Goal: Task Accomplishment & Management: Use online tool/utility

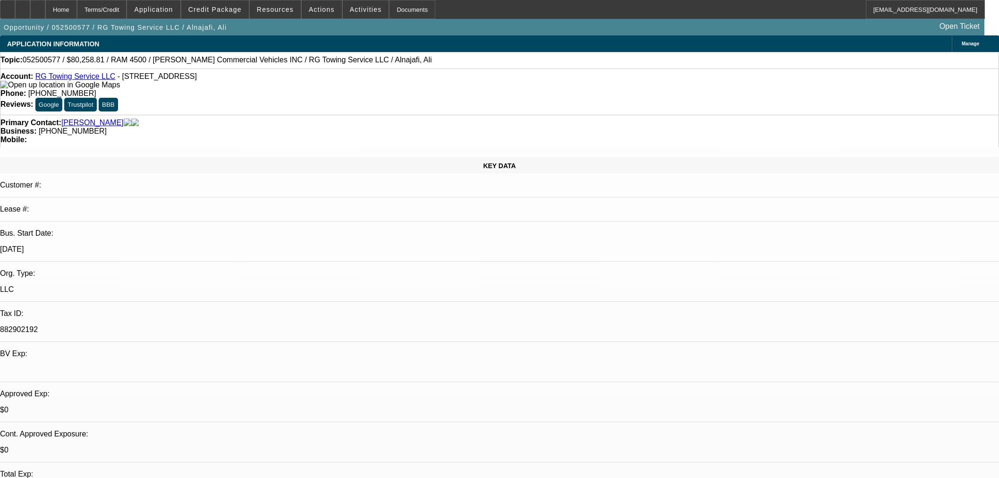
select select "0"
select select "3"
select select "0.1"
select select "4"
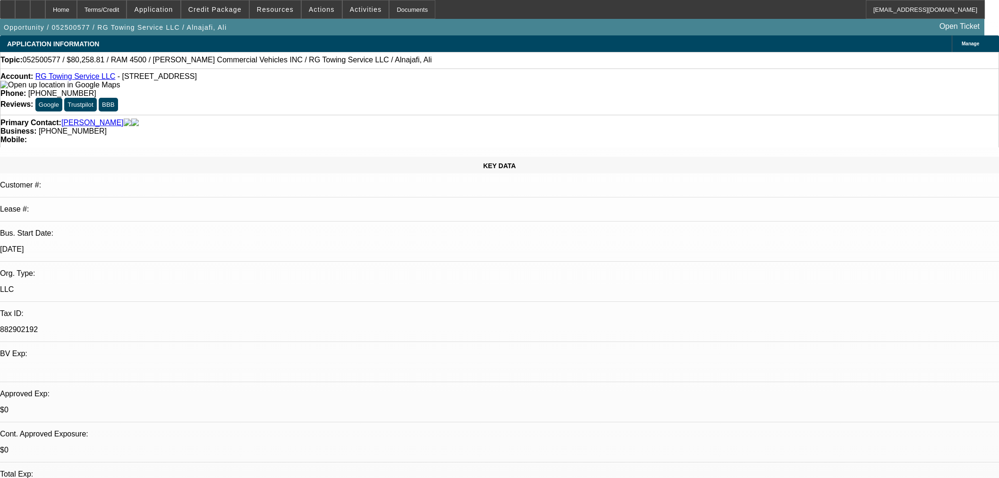
select select "0"
select select "3"
select select "0.1"
select select "4"
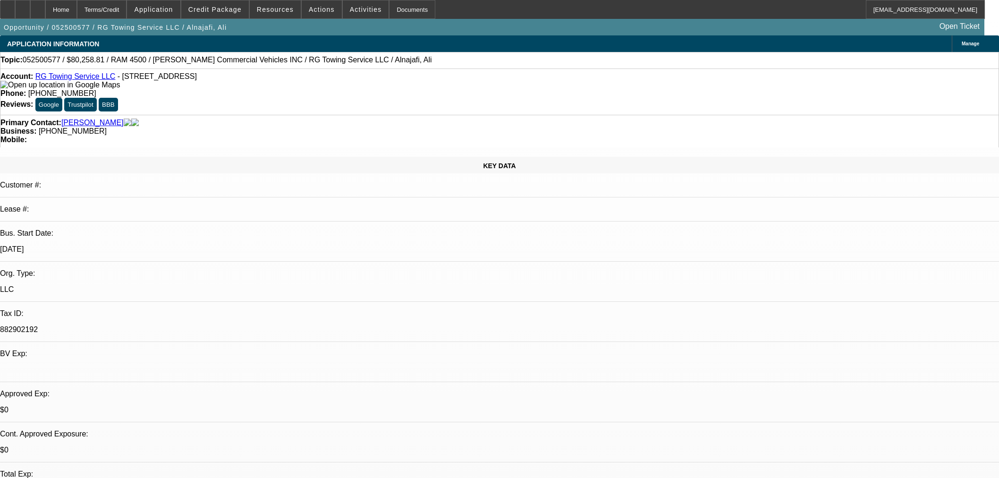
select select "0"
select select "2"
select select "0.1"
select select "4"
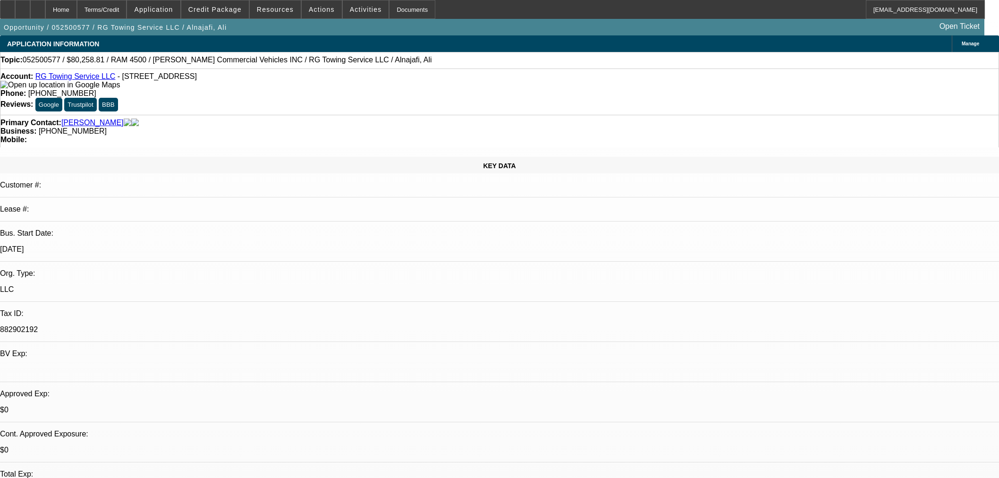
select select "0"
select select "2"
select select "0.1"
select select "4"
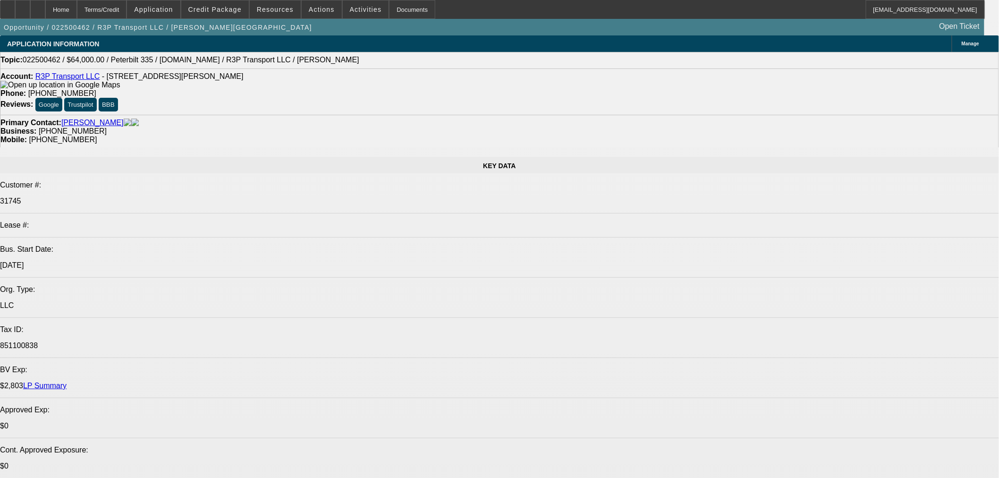
select select "0"
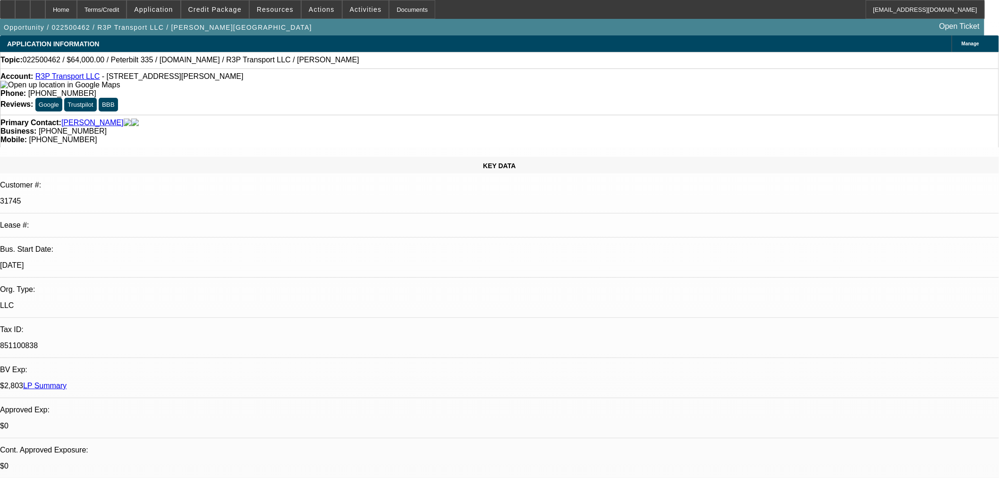
select select "0"
select select "0.1"
select select "4"
select select "0"
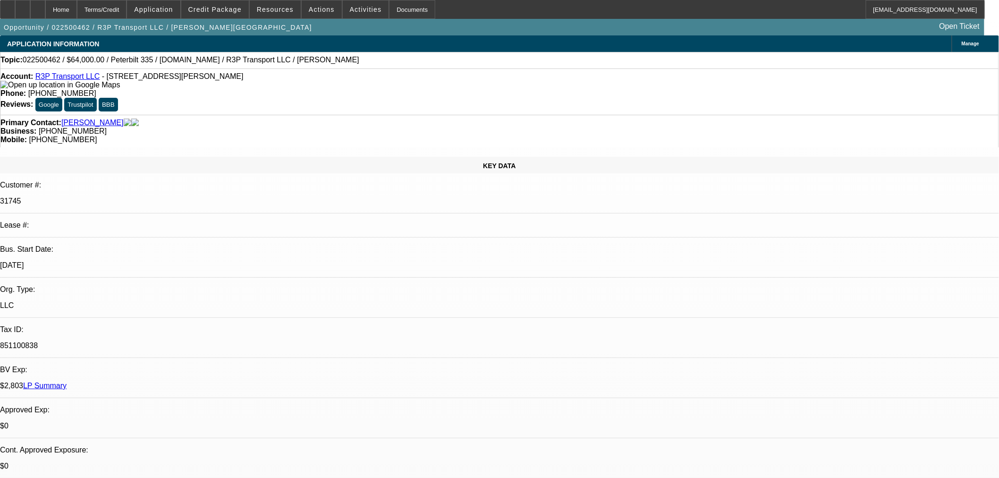
select select "0.1"
select select "4"
select select "0"
select select "0.1"
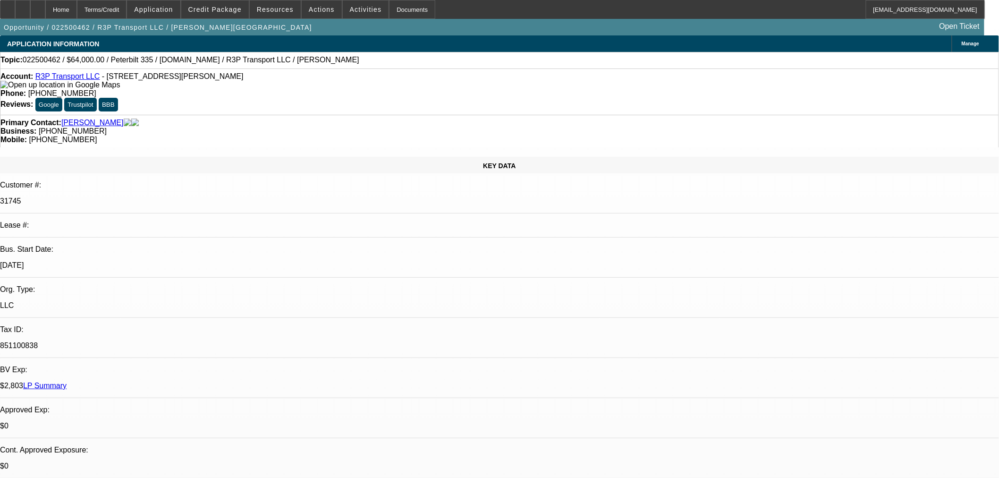
select select "4"
select select "0"
select select "3"
select select "0.1"
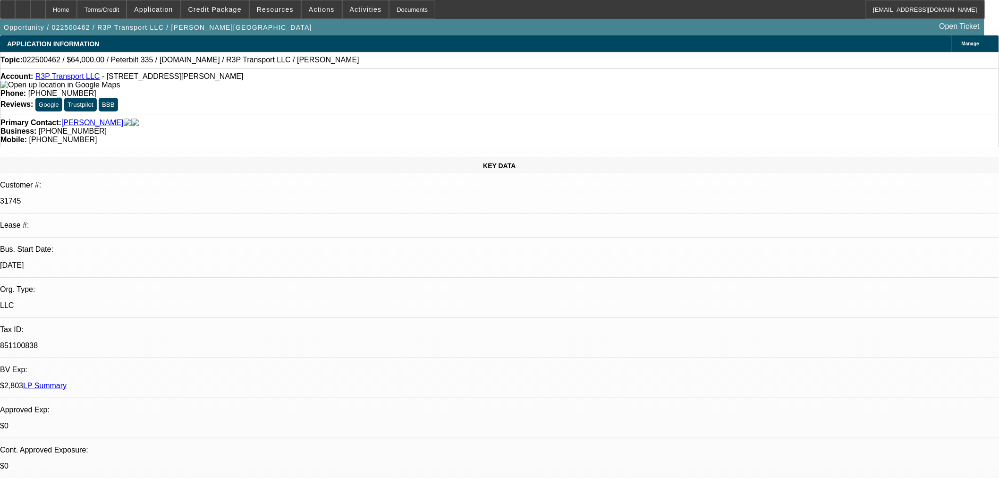
select select "4"
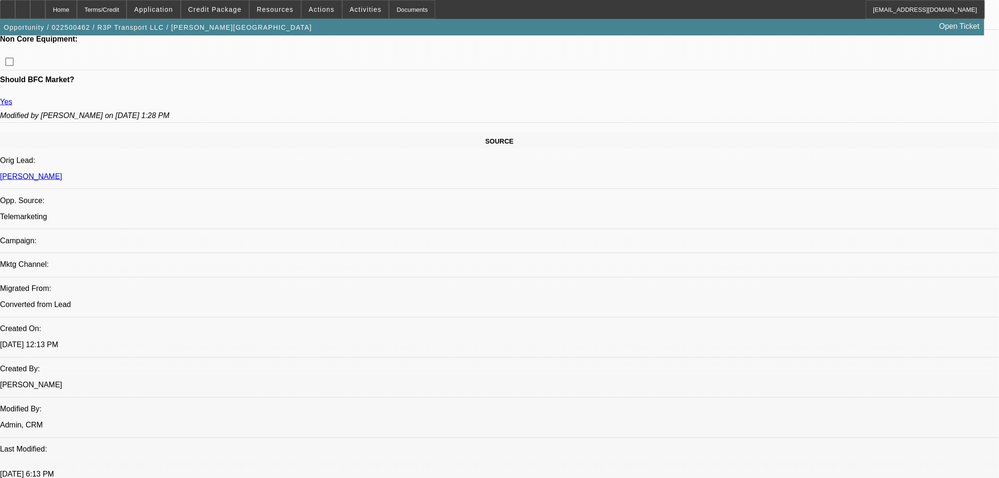
scroll to position [577, 0]
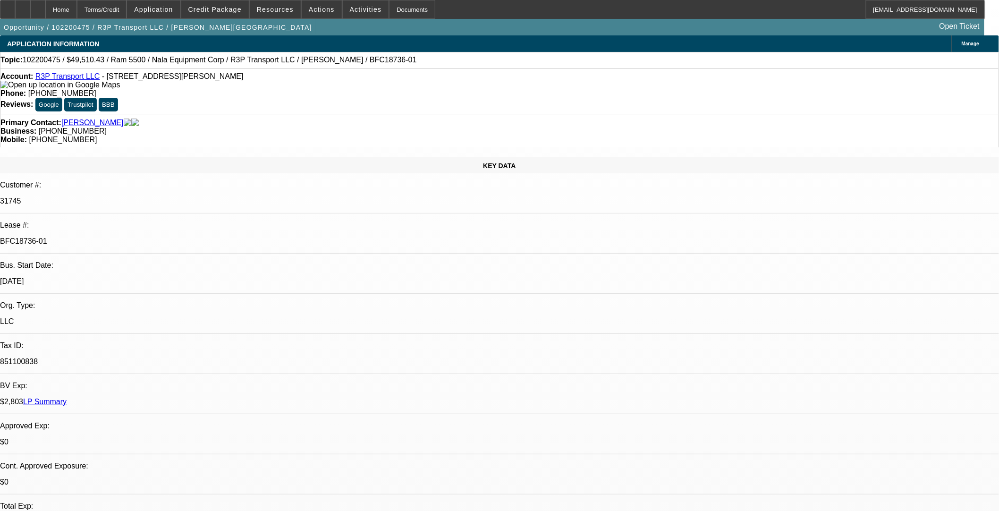
select select "0"
select select "3"
select select "0.1"
select select "4"
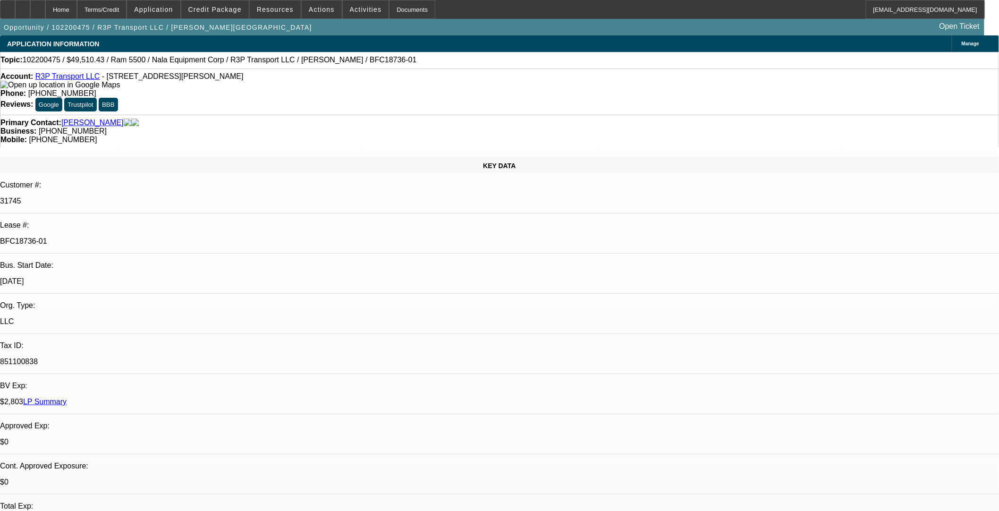
select select "0"
select select "3"
select select "0.1"
select select "4"
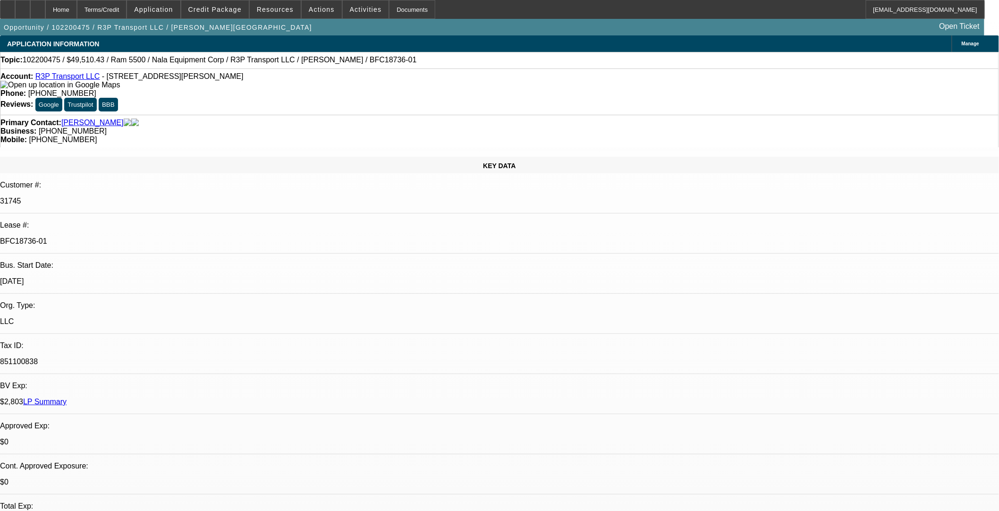
select select "0"
select select "3"
select select "0.1"
select select "4"
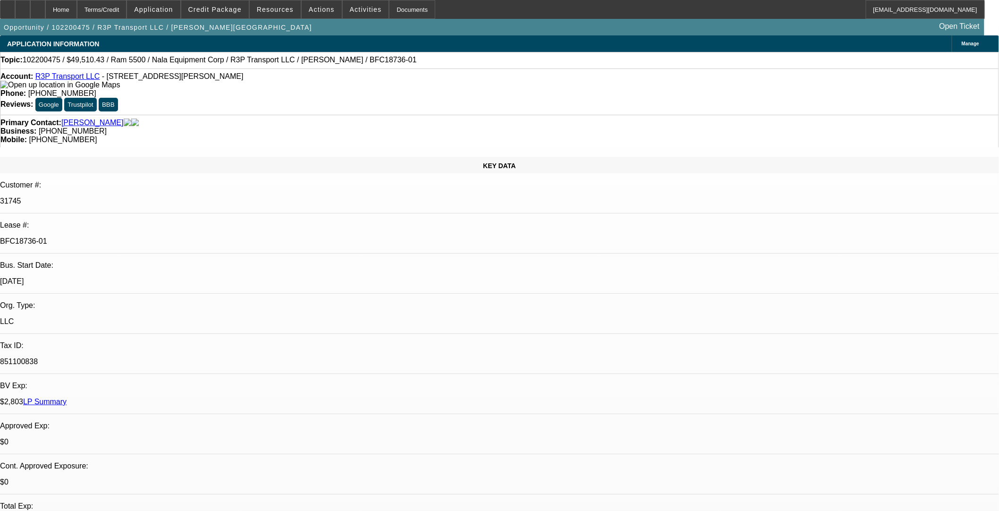
select select "0"
select select "3"
select select "0.1"
select select "4"
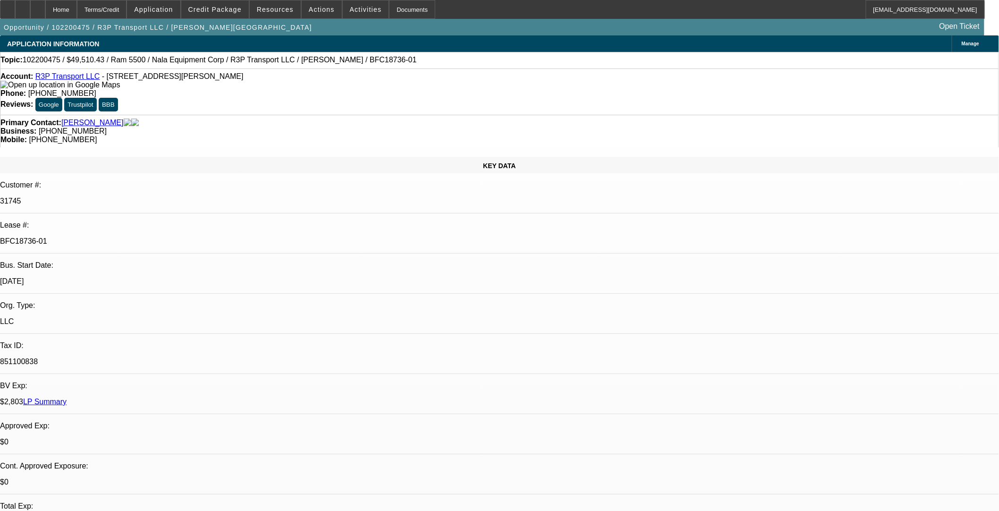
click at [220, 11] on span "Credit Package" at bounding box center [214, 10] width 53 height 8
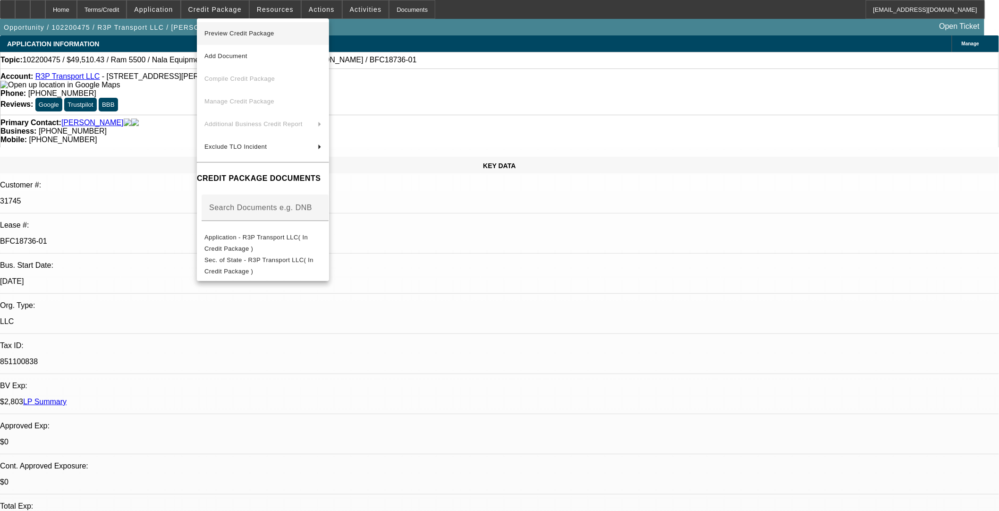
click at [281, 29] on span "Preview Credit Package" at bounding box center [263, 33] width 117 height 11
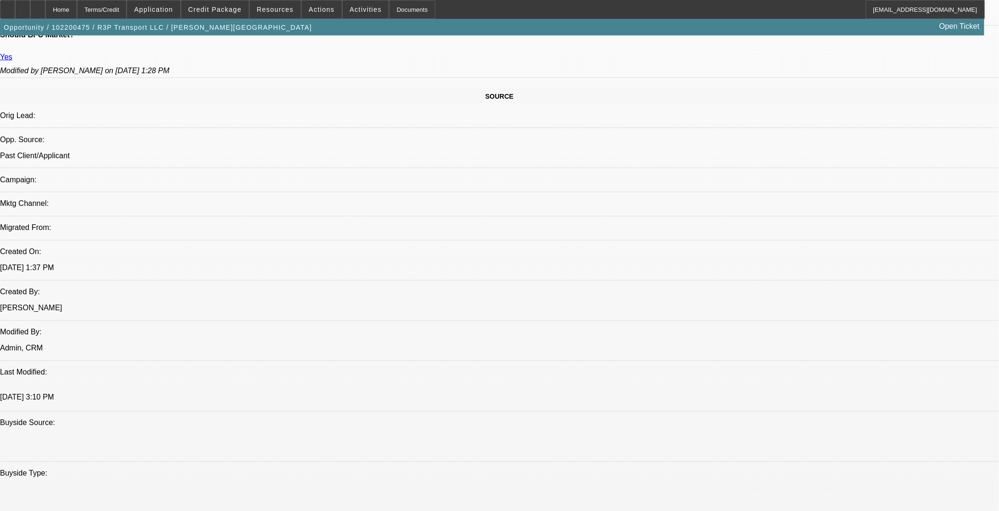
scroll to position [472, 0]
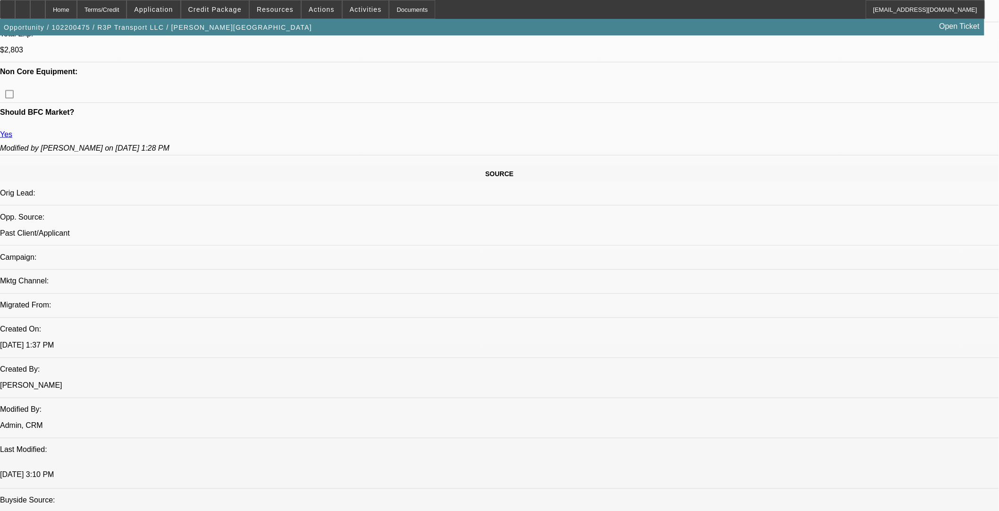
click at [229, 13] on span at bounding box center [215, 9] width 68 height 23
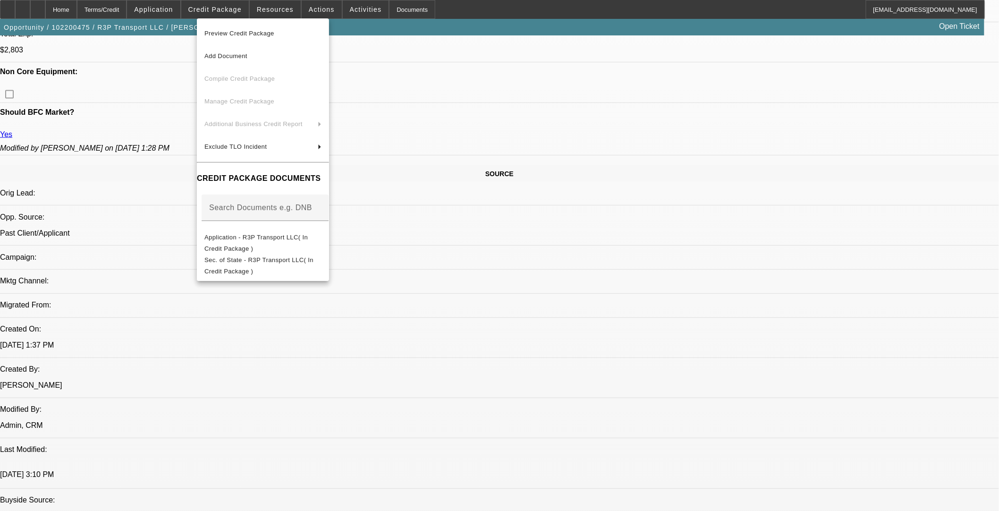
click at [419, 175] on div at bounding box center [499, 255] width 999 height 511
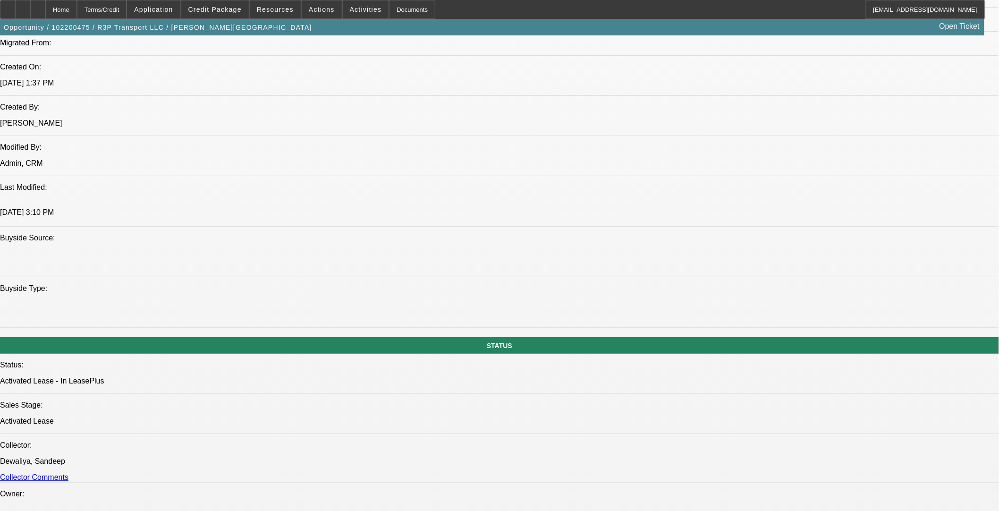
scroll to position [315, 0]
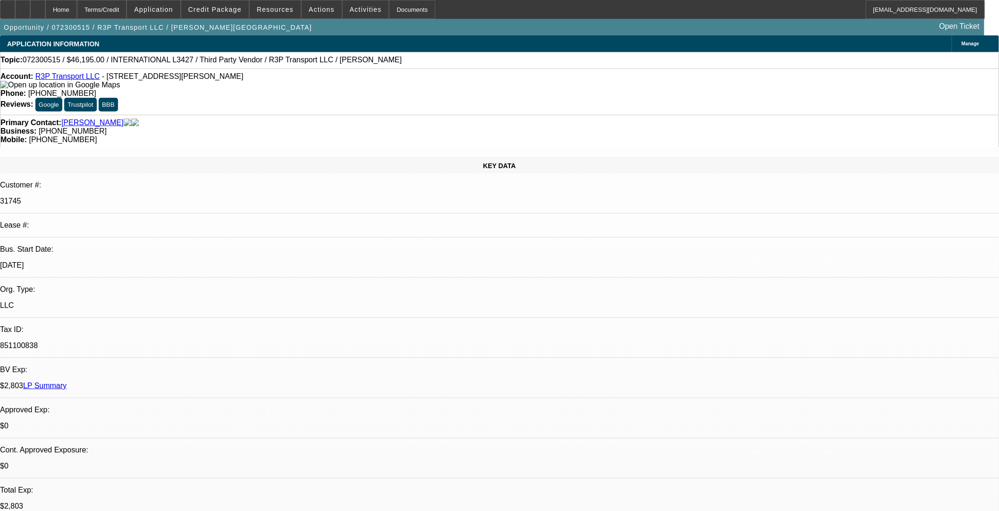
select select "0"
select select "0.1"
select select "0"
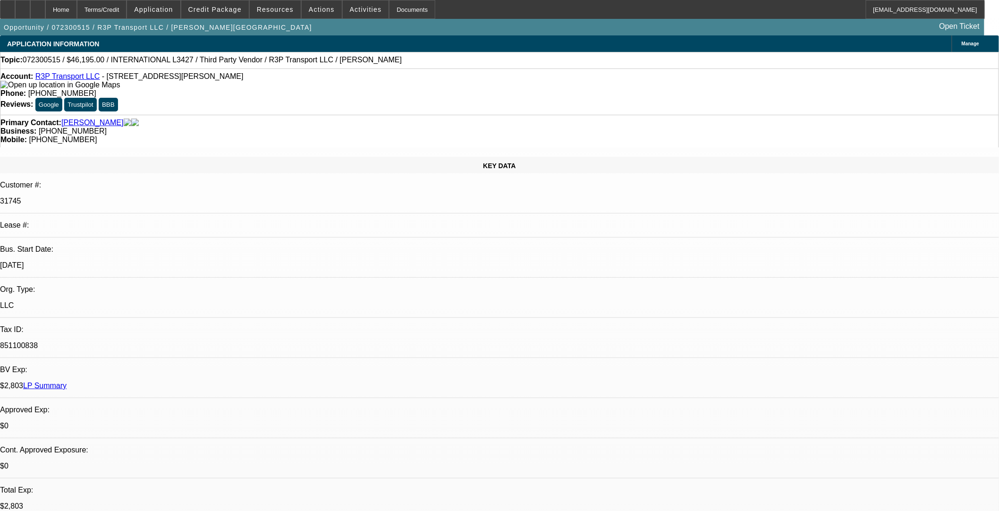
select select "0.1"
select select "0"
select select "0.1"
select select "0"
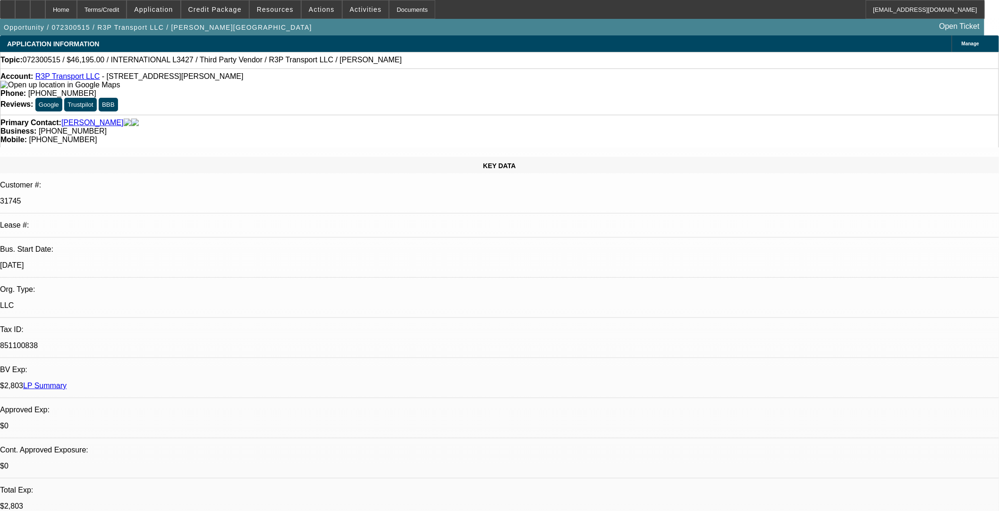
select select "0"
select select "1"
select select "2"
select select "4"
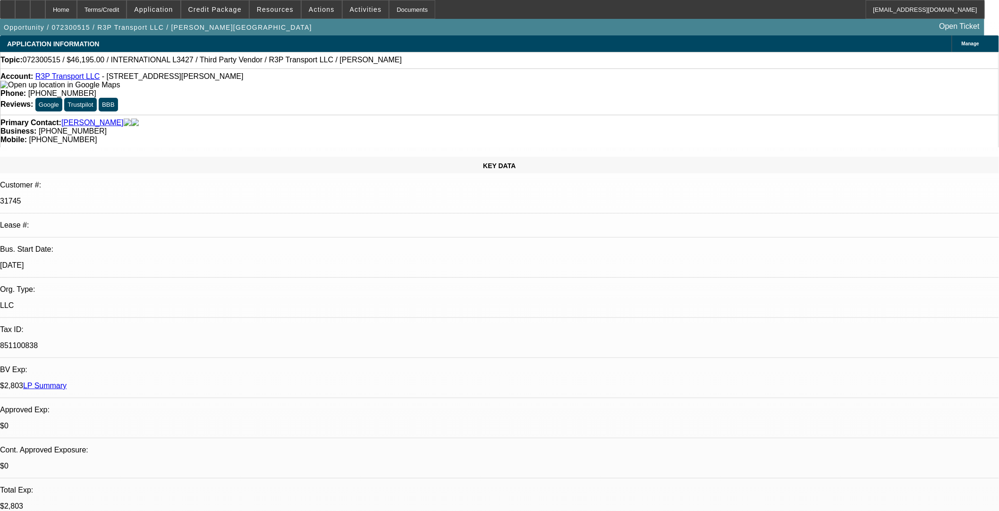
select select "1"
select select "2"
select select "4"
select select "1"
select select "2"
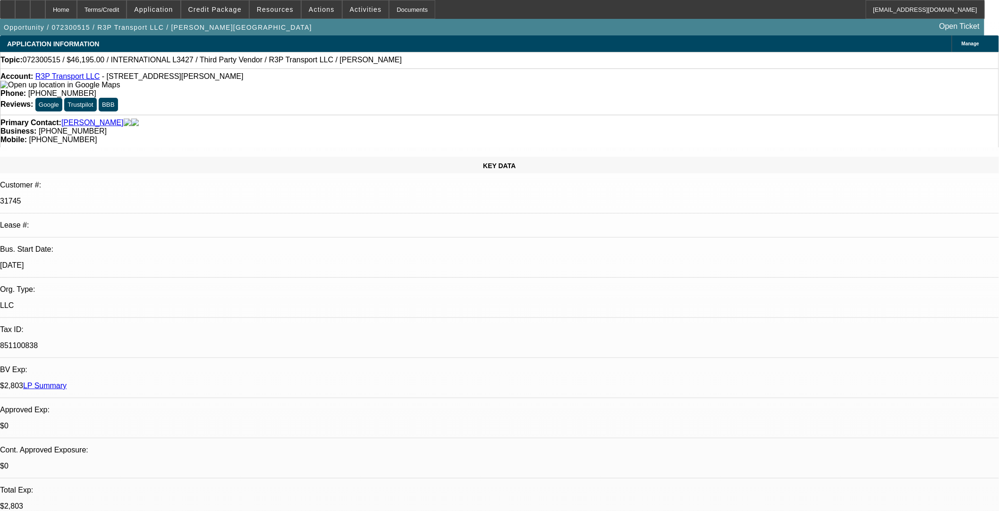
select select "4"
select select "1"
select select "6"
click at [235, 6] on span "Credit Package" at bounding box center [214, 10] width 53 height 8
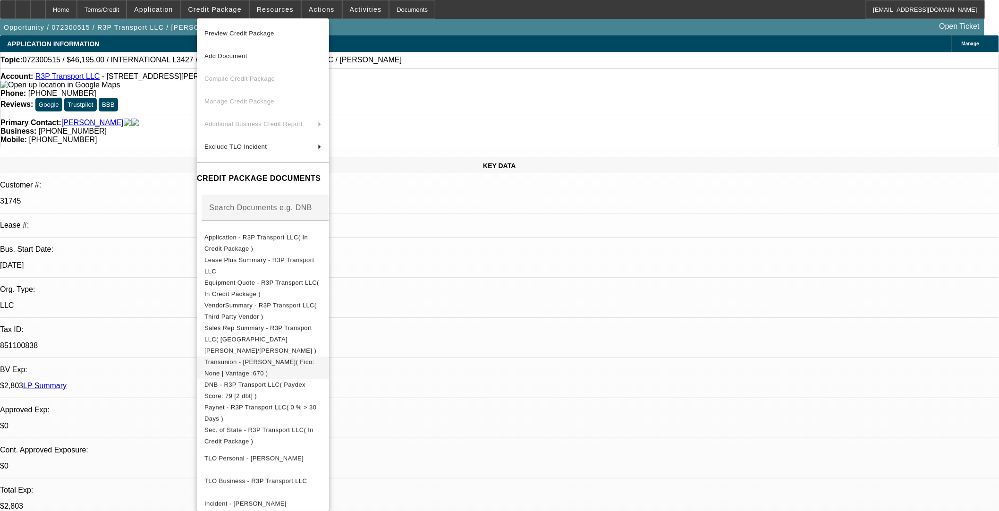
scroll to position [45, 0]
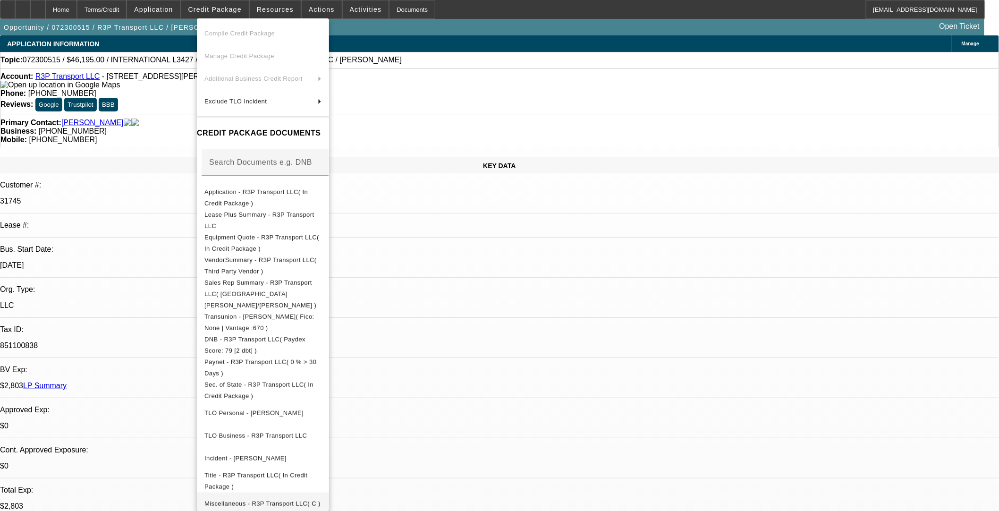
drag, startPoint x: 263, startPoint y: 491, endPoint x: 263, endPoint y: 497, distance: 6.1
click at [263, 418] on span "Miscellaneous - R3P Transport LLC( C )" at bounding box center [263, 503] width 117 height 11
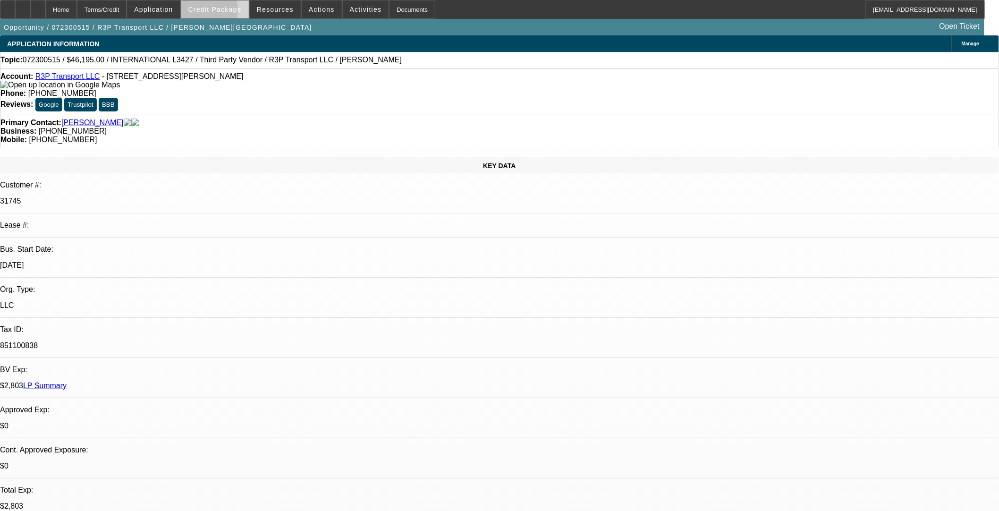
click at [203, 12] on span at bounding box center [215, 9] width 68 height 23
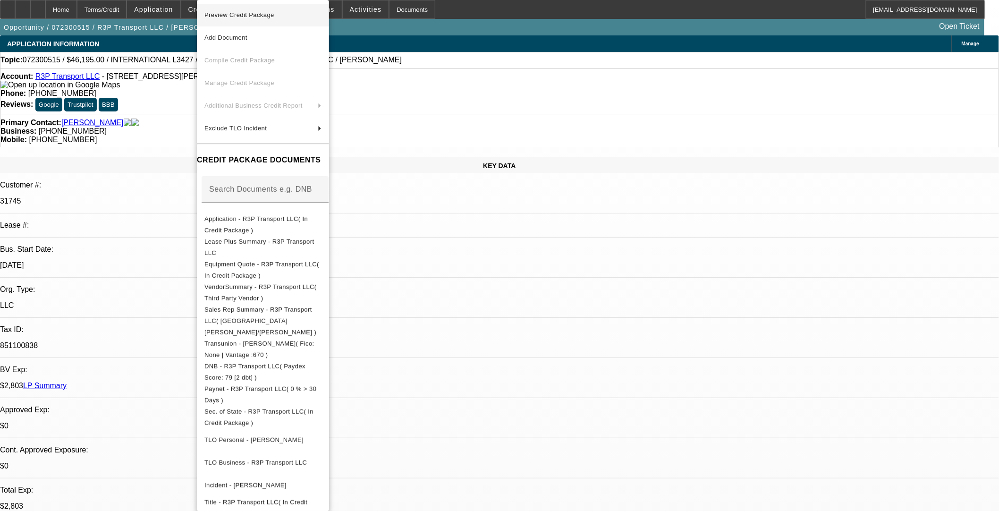
click at [233, 15] on span "Preview Credit Package" at bounding box center [240, 14] width 70 height 7
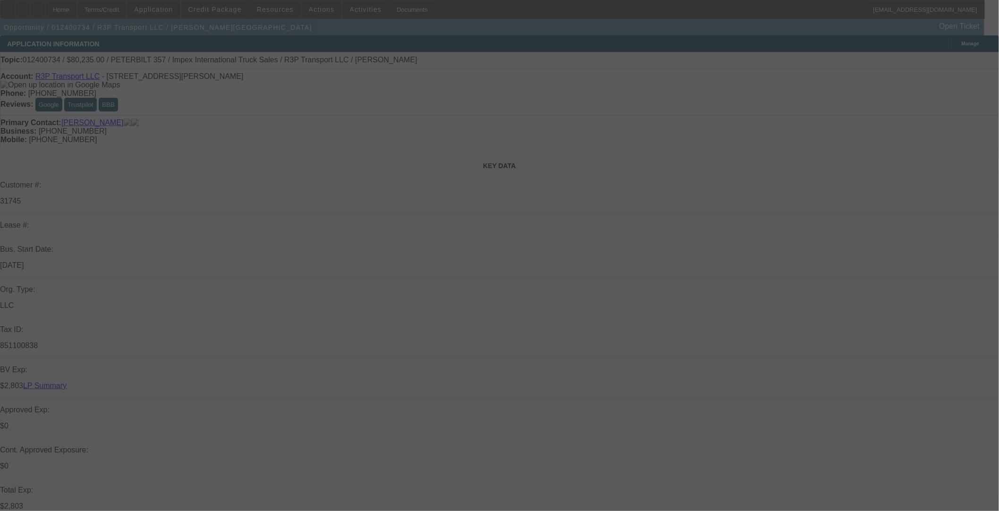
select select "0"
select select "6"
select select "0"
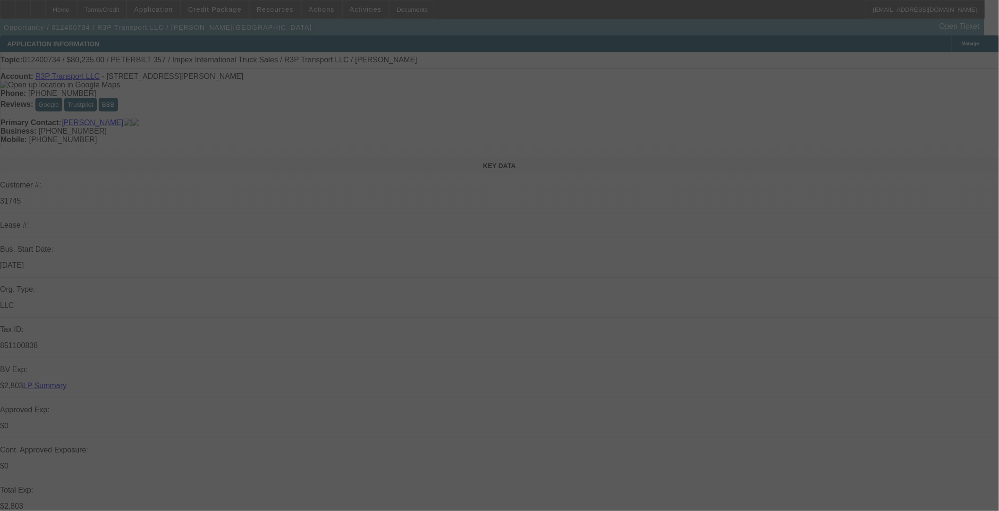
select select "0"
select select "6"
select select "0"
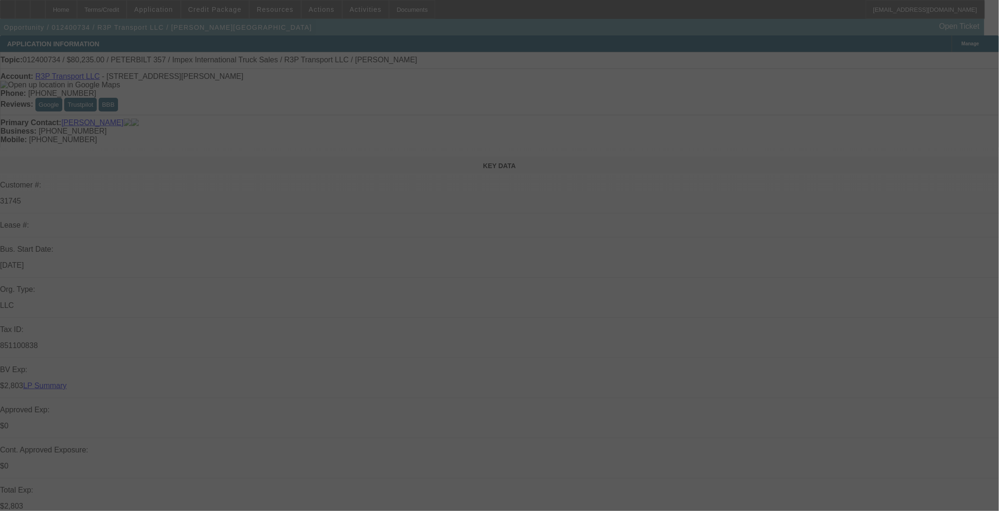
select select "0"
select select "6"
select select "0"
select select "0.1"
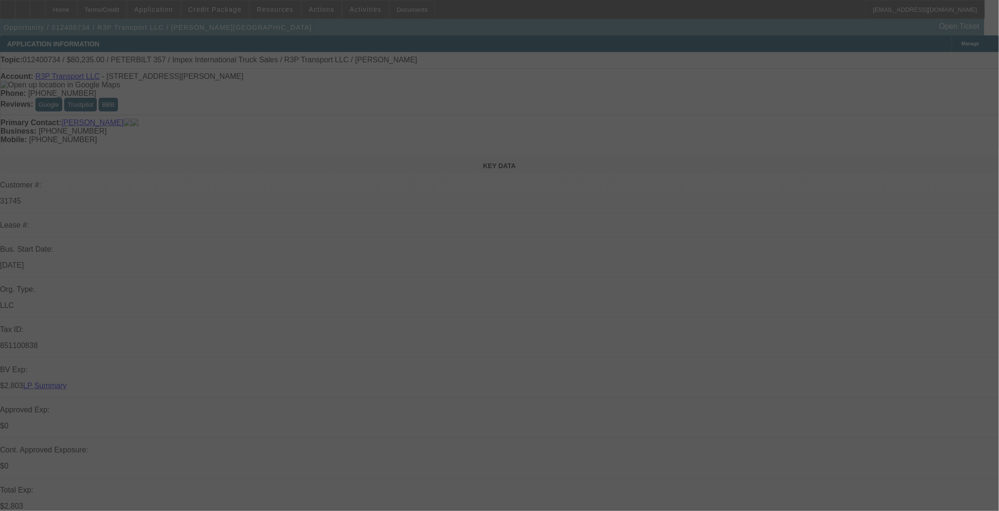
select select "4"
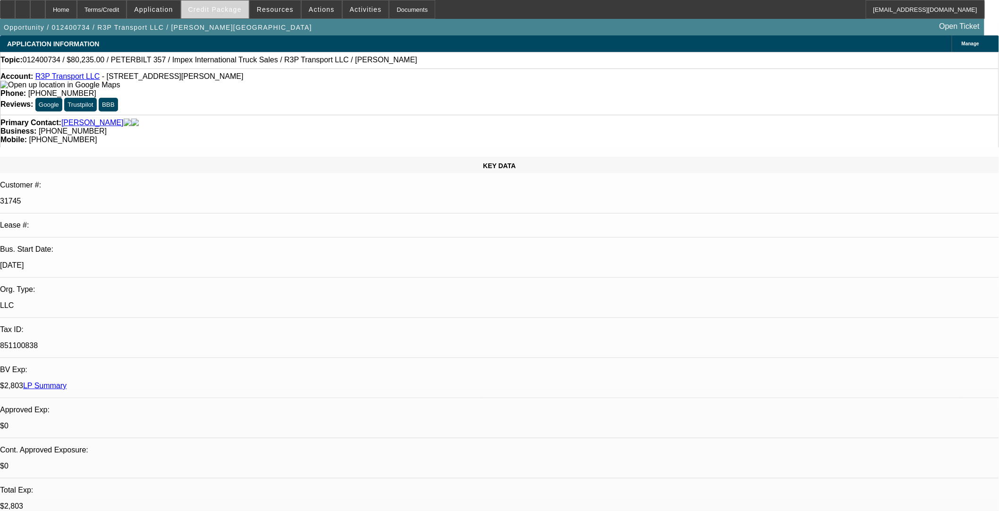
click at [234, 12] on span "Credit Package" at bounding box center [214, 10] width 53 height 8
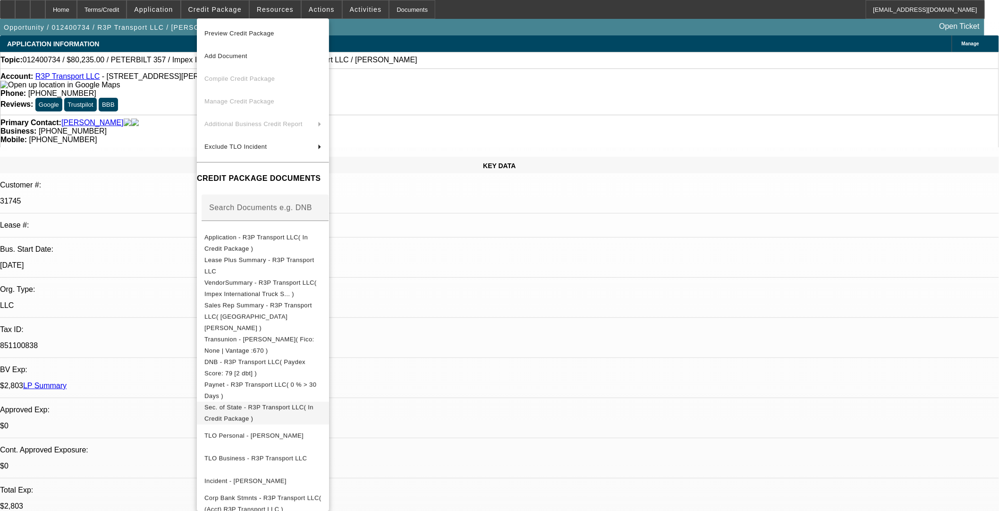
click at [322, 403] on span "Sec. of State - R3P Transport LLC( In Credit Package )" at bounding box center [263, 412] width 117 height 23
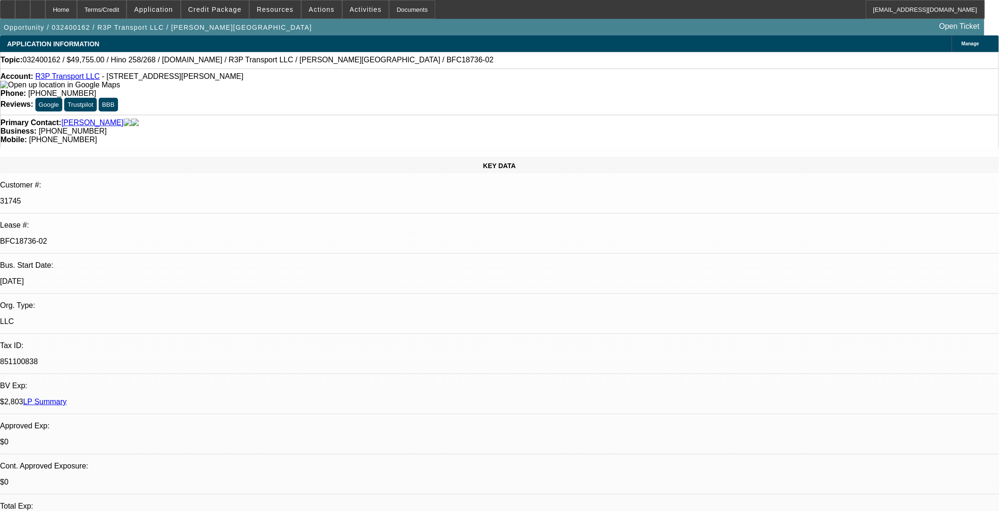
select select "0"
select select "3"
select select "0.1"
select select "4"
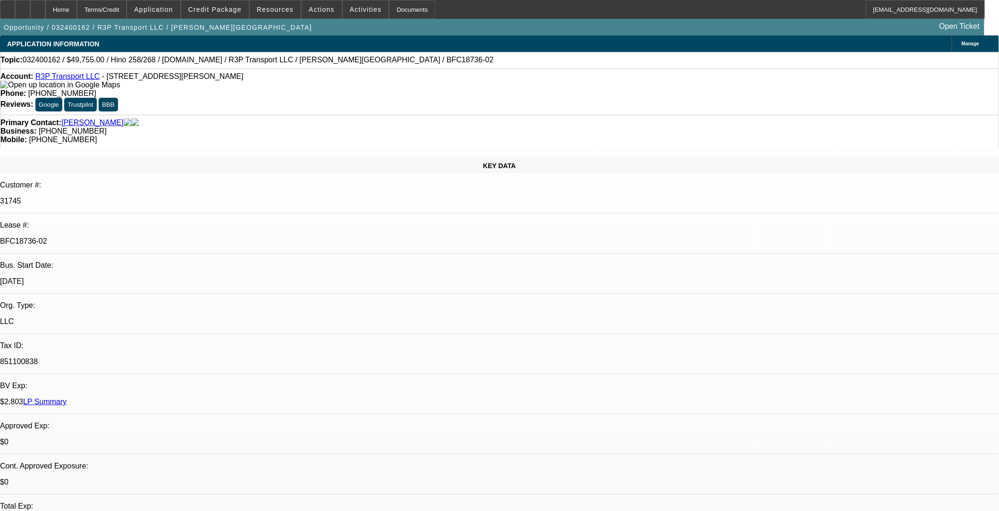
select select "0"
select select "3"
select select "0.1"
select select "4"
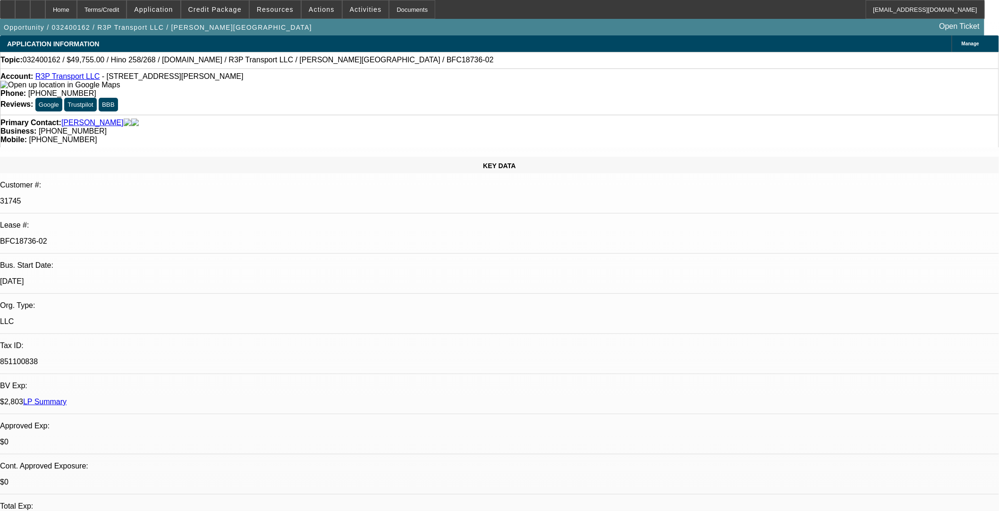
select select "0.1"
select select "0"
select select "2"
select select "0.1"
select select "4"
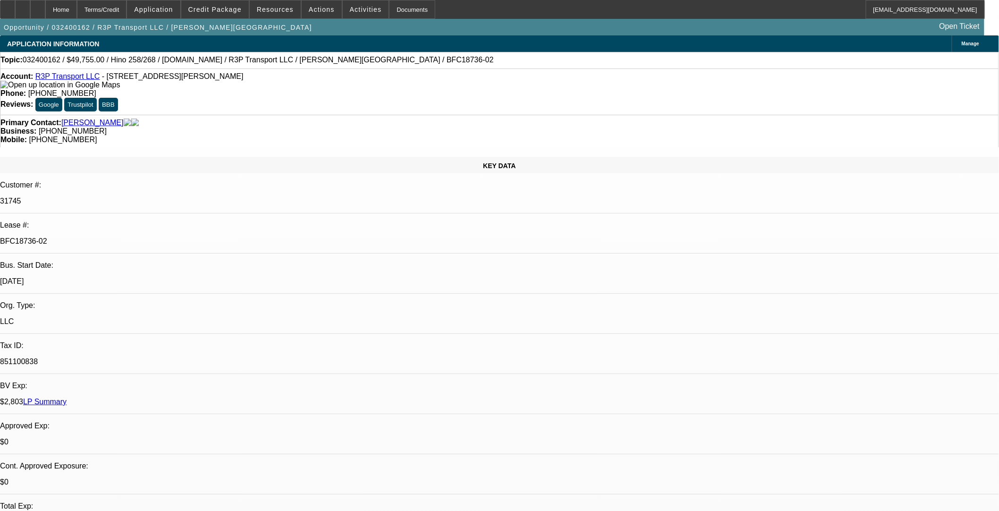
select select "0.1"
select select "0"
select select "2"
select select "0.2"
select select "17"
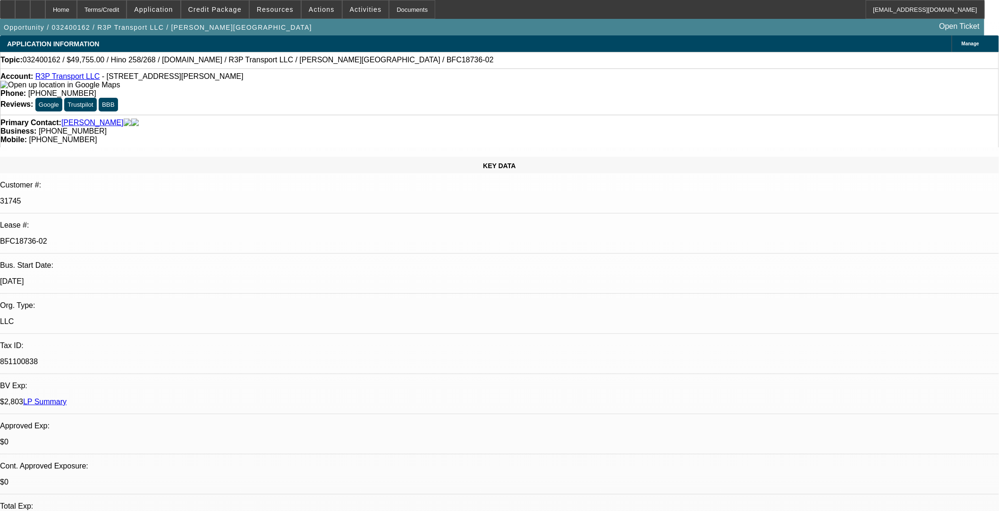
scroll to position [1627, 0]
click at [219, 13] on span at bounding box center [215, 9] width 68 height 23
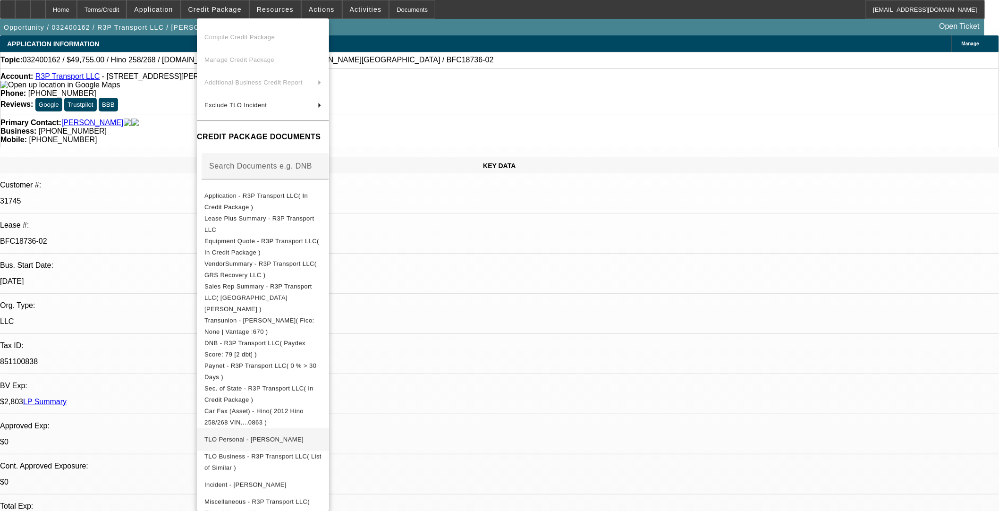
scroll to position [68, 0]
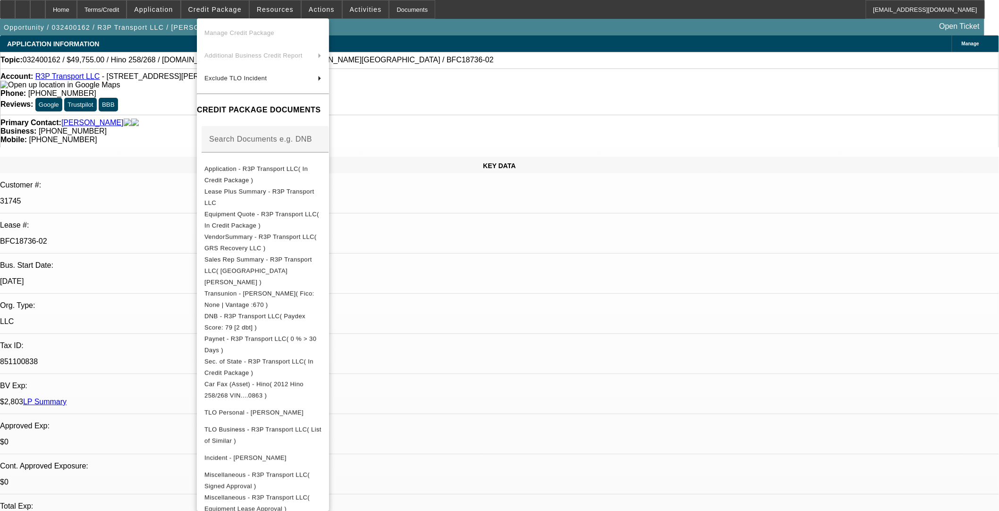
click at [419, 197] on div at bounding box center [499, 255] width 999 height 511
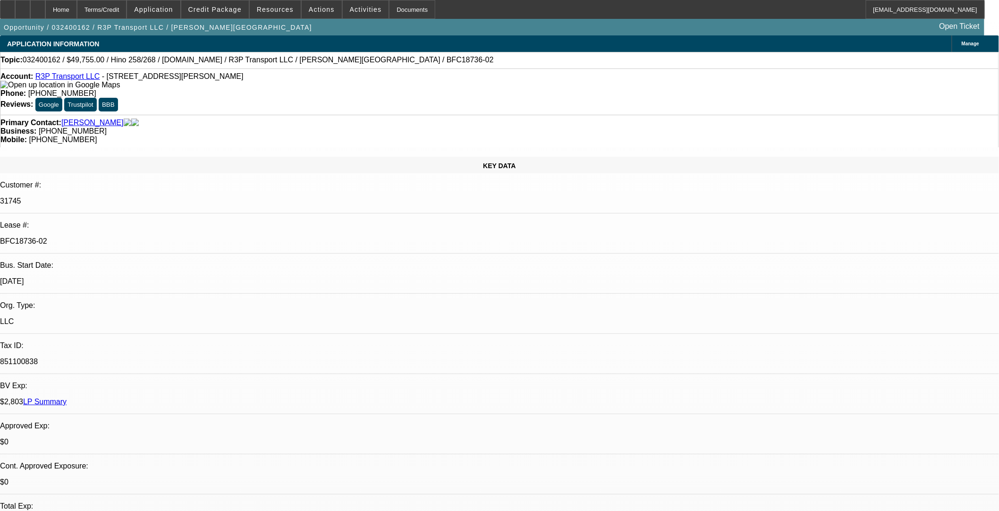
click at [8, 6] on icon at bounding box center [8, 6] width 0 height 0
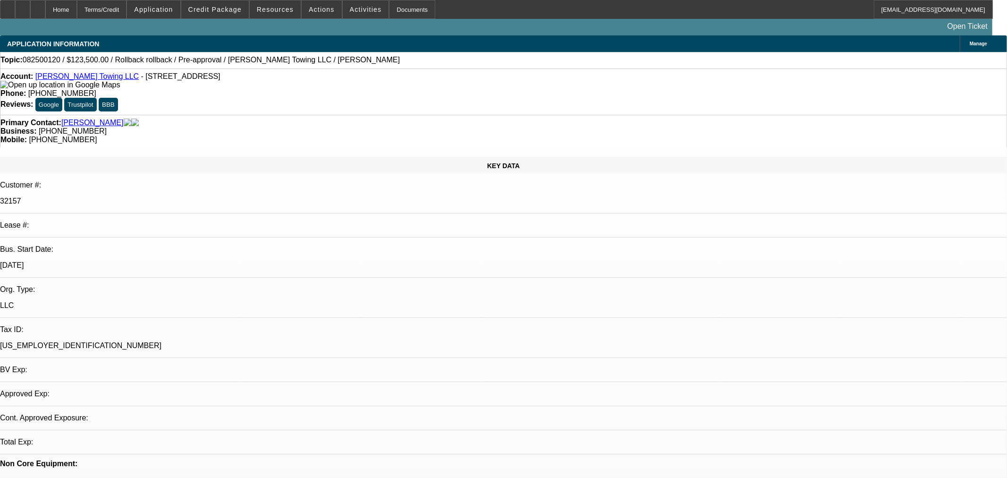
select select "0"
select select "6"
select select "0"
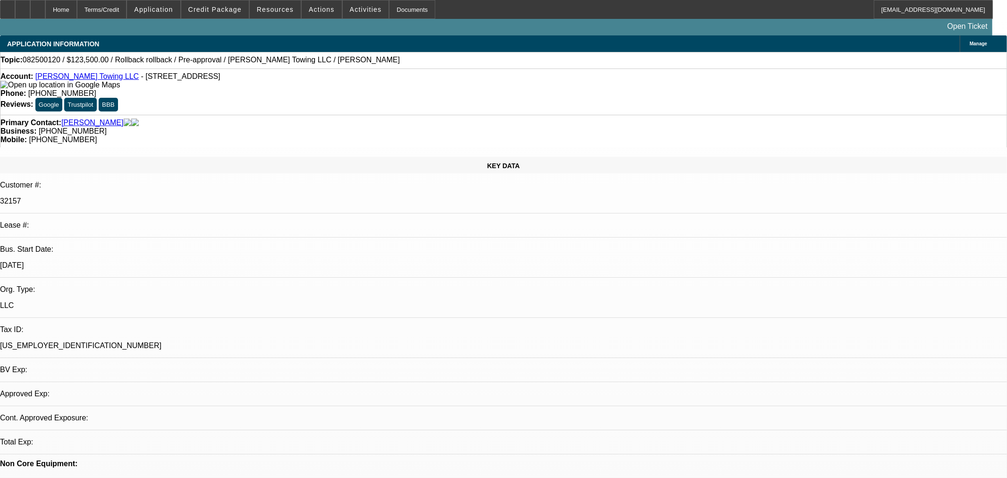
select select "3"
select select "0.1"
select select "4"
select select "0"
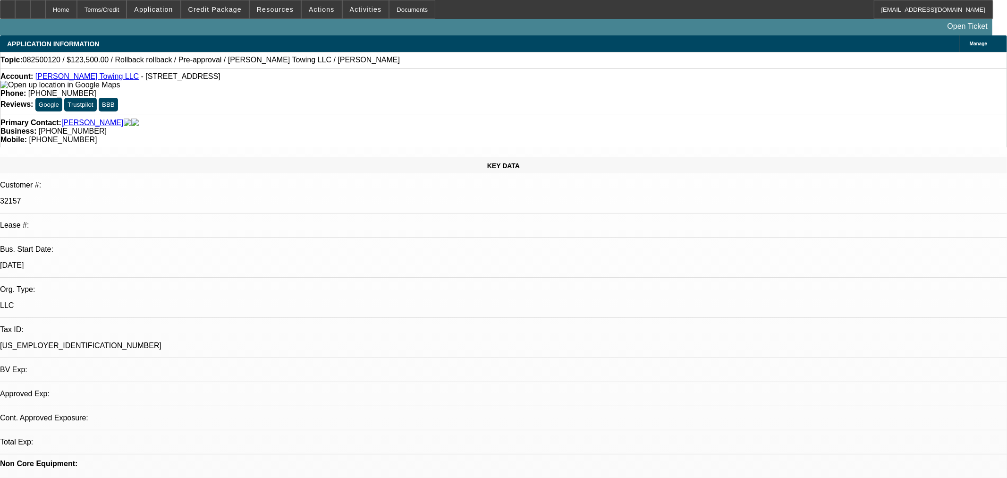
select select "3"
select select "0.1"
select select "4"
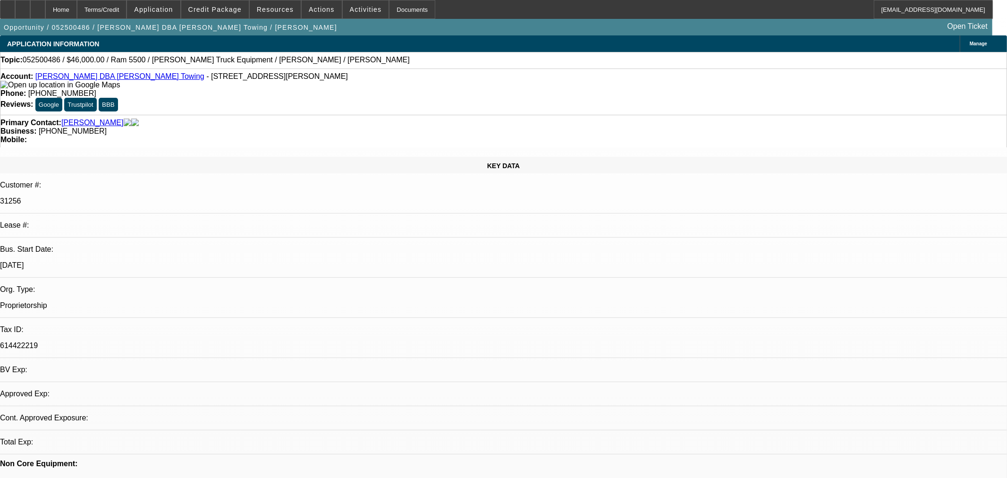
select select "0"
select select "3"
select select "0.1"
select select "4"
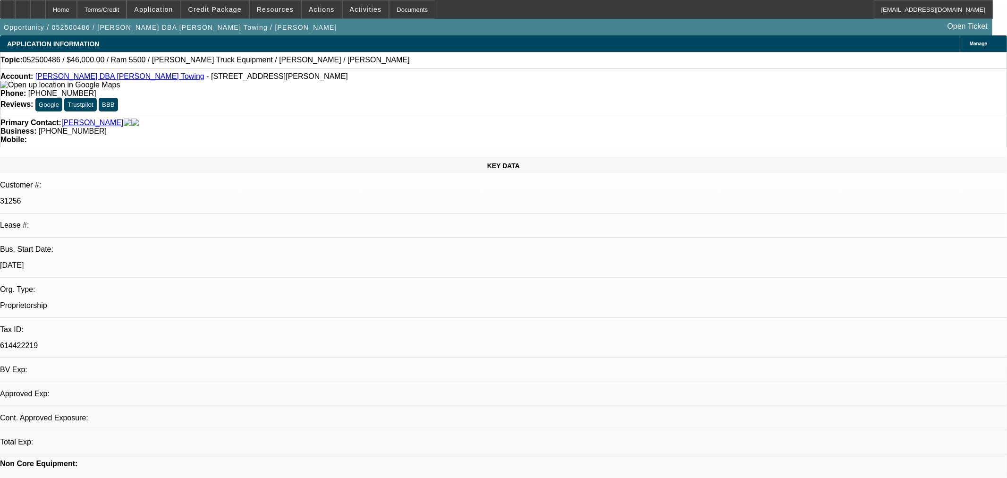
select select "0"
select select "3"
select select "0.1"
select select "4"
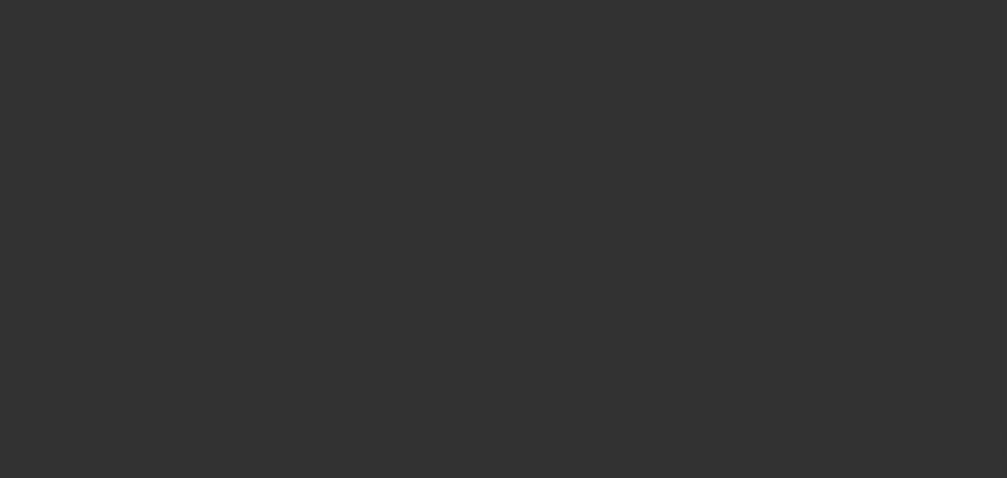
select select "0"
select select "3"
select select "0.1"
select select "4"
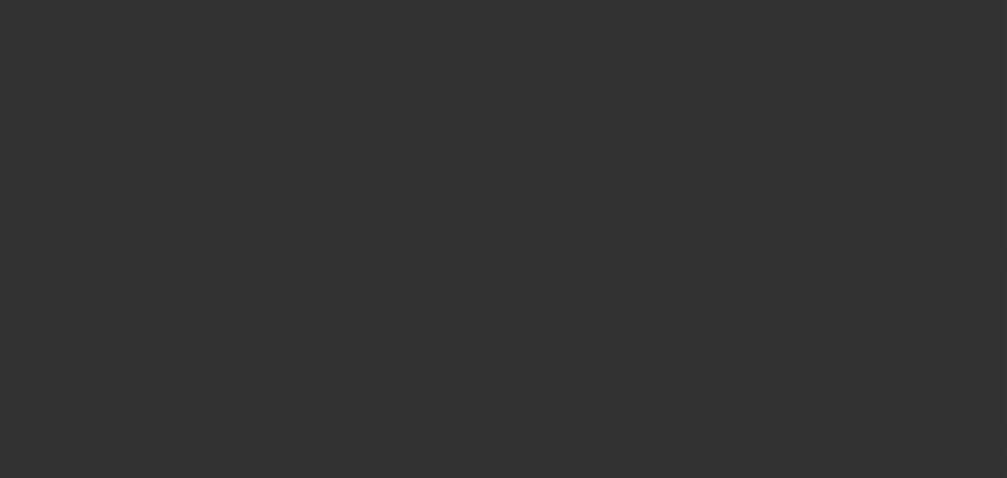
select select "0"
select select "3"
select select "0.1"
select select "4"
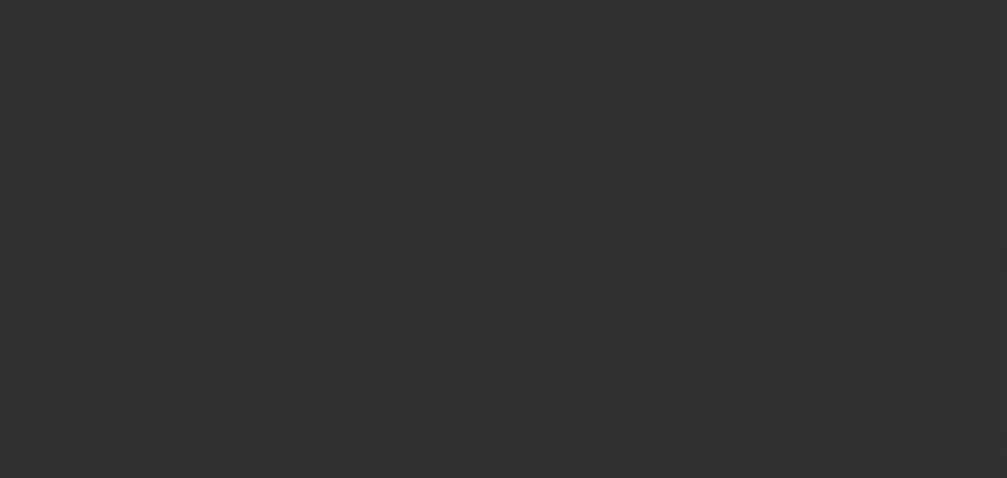
select select "0"
select select "3"
select select "0.1"
select select "4"
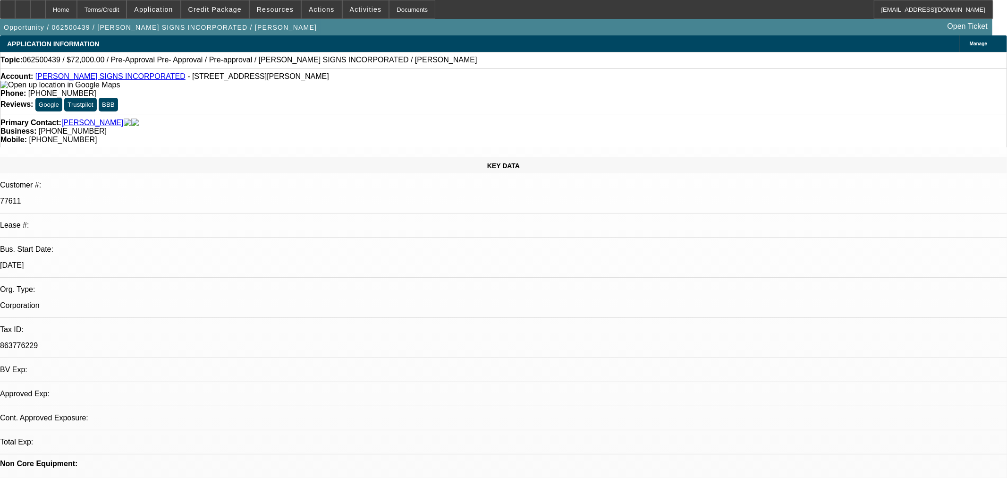
select select "0.1"
select select "2"
select select "0"
select select "6"
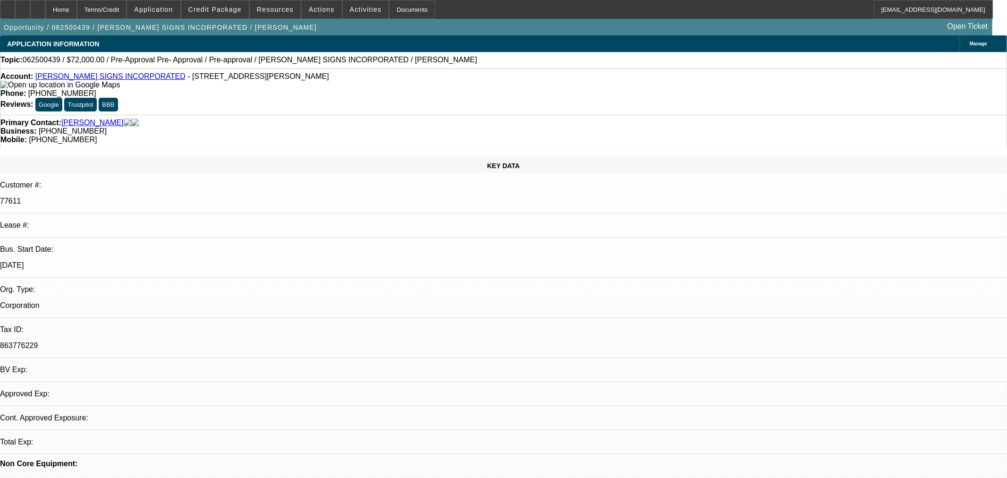
select select "0"
select select "6"
select select "0"
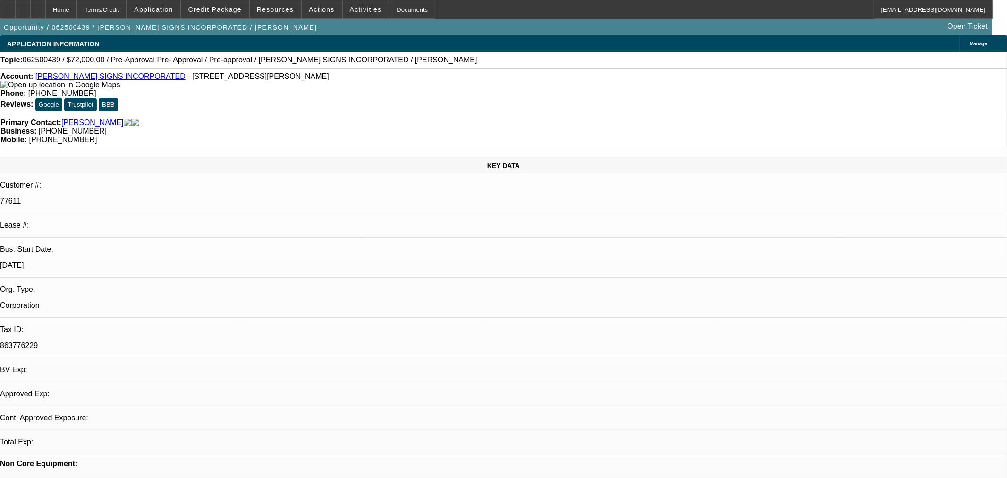
select select "0"
select select "6"
select select "0.1"
select select "2"
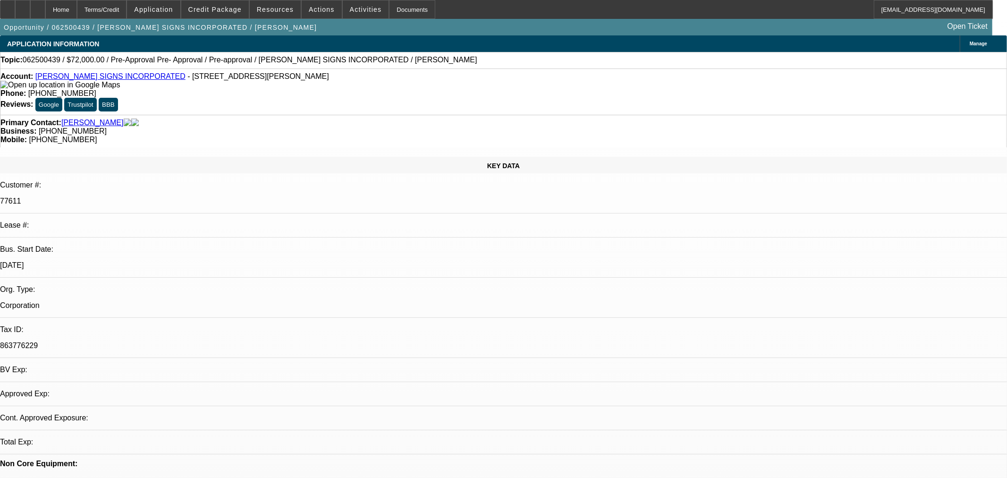
select select "2"
select select "0"
select select "6"
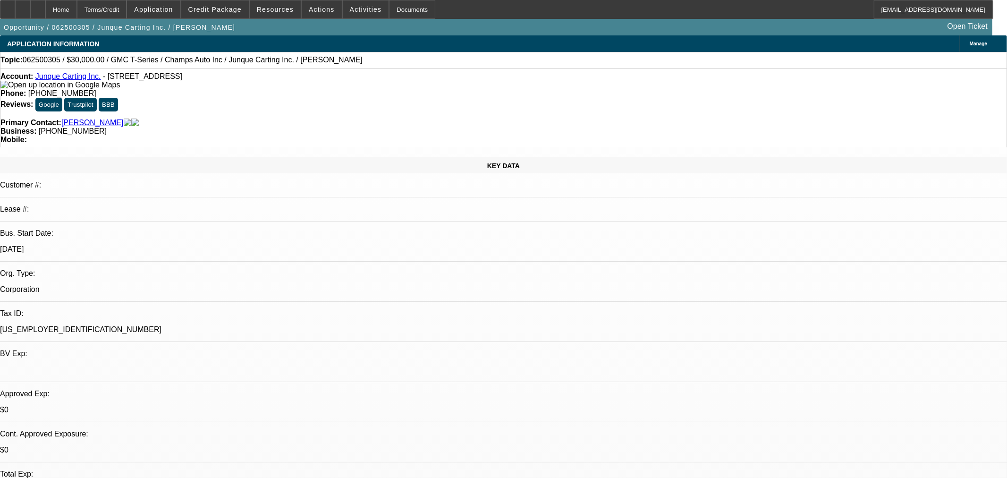
select select "0"
select select "3"
select select "0.1"
select select "4"
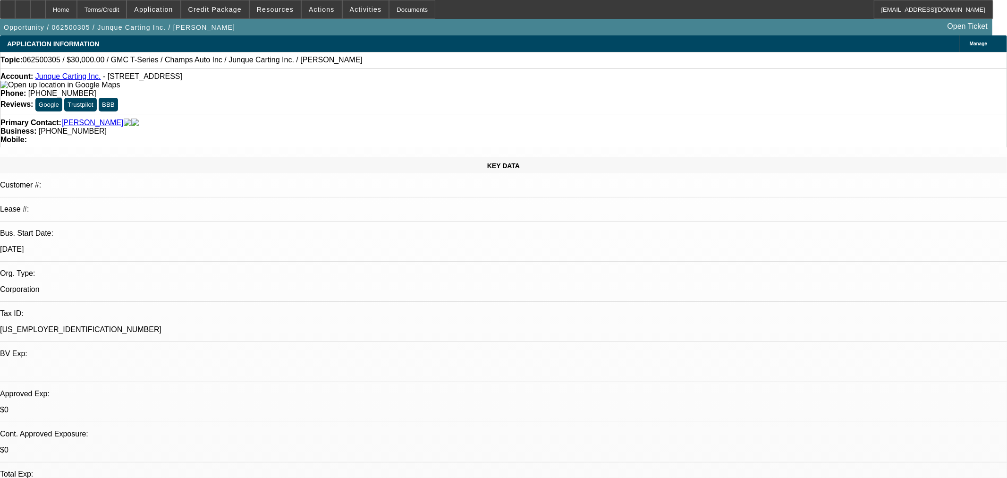
select select "0"
select select "3"
select select "0.1"
select select "4"
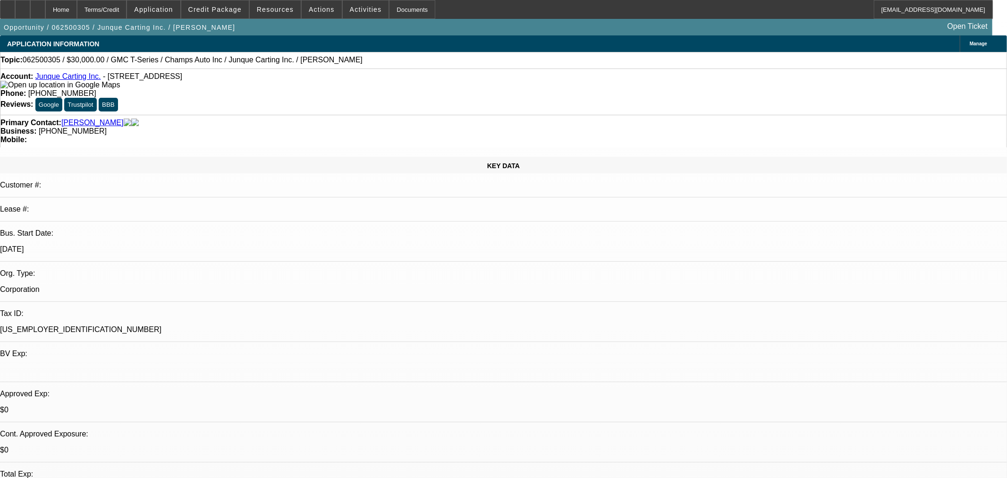
select select "0"
select select "3"
select select "0.1"
select select "4"
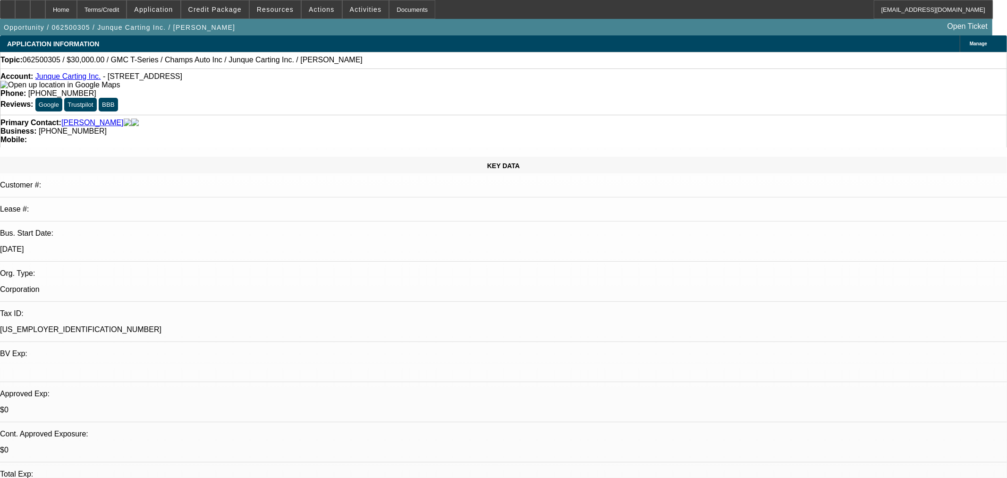
select select "0"
select select "3"
select select "0.1"
select select "4"
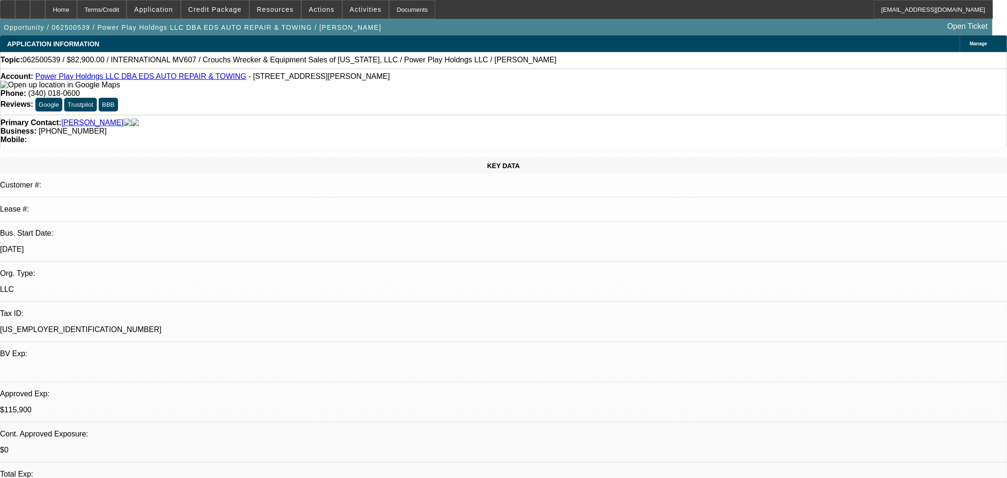
select select "0"
select select "2"
select select "0.1"
select select "0"
select select "2"
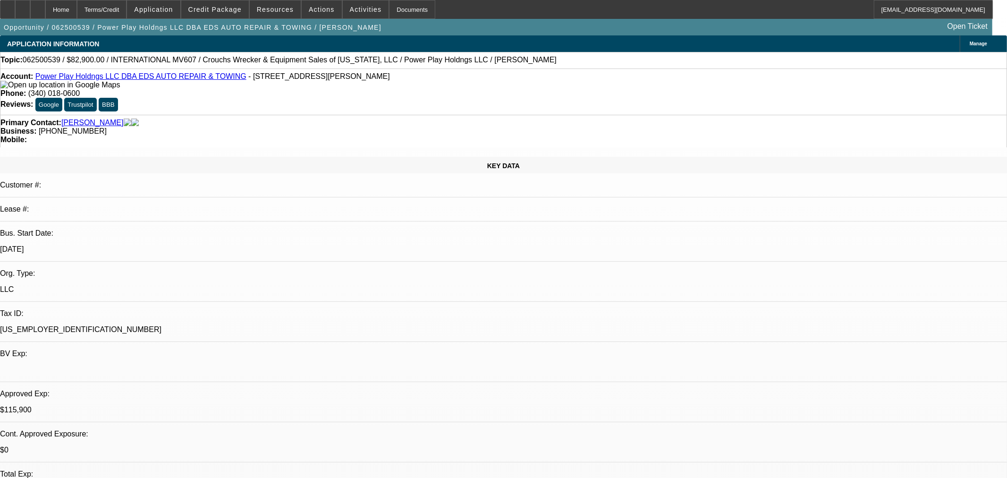
select select "0.1"
select select "0"
select select "2"
select select "0.1"
select select "2"
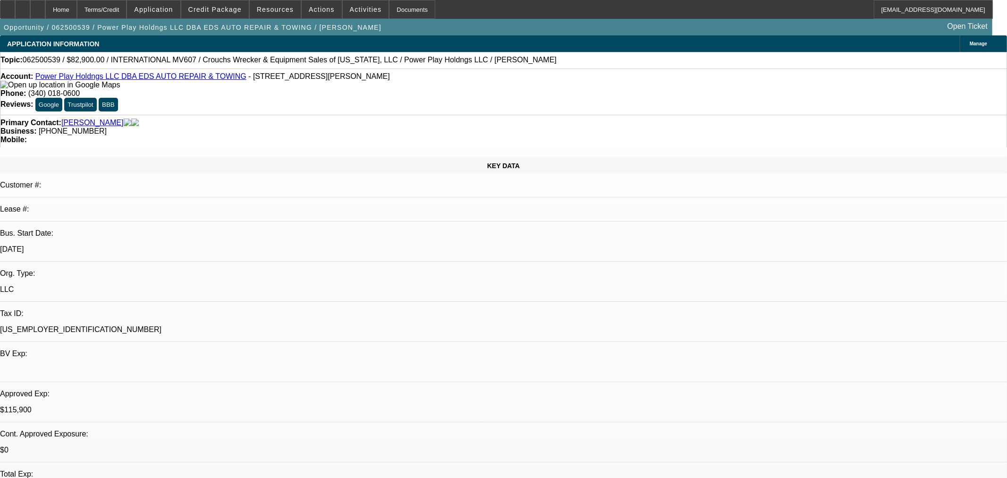
select select "0.1"
select select "1"
select select "2"
select select "4"
select select "1"
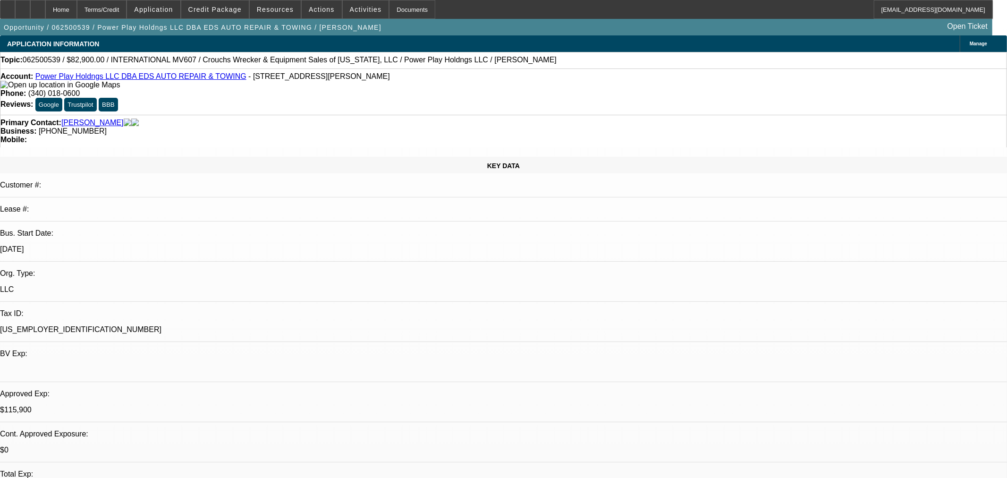
select select "2"
select select "4"
select select "1"
select select "2"
select select "4"
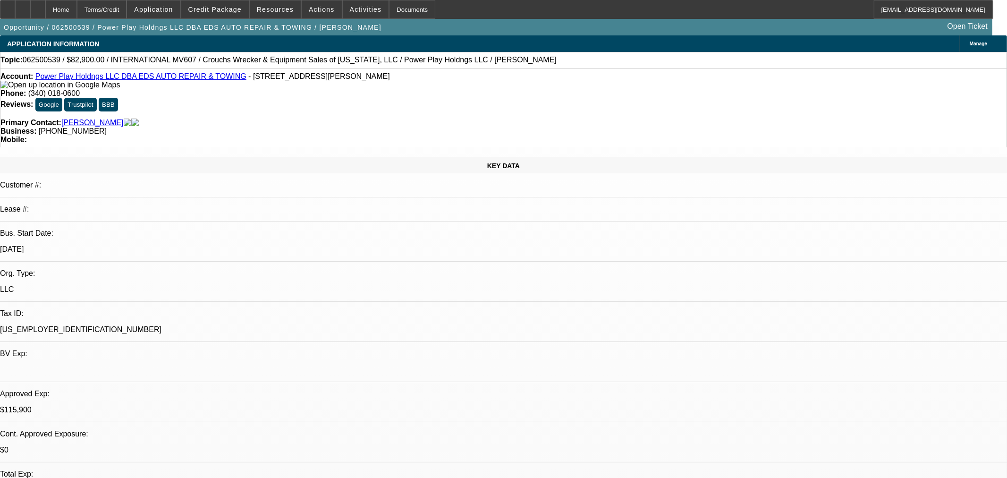
select select "1"
select select "2"
select select "4"
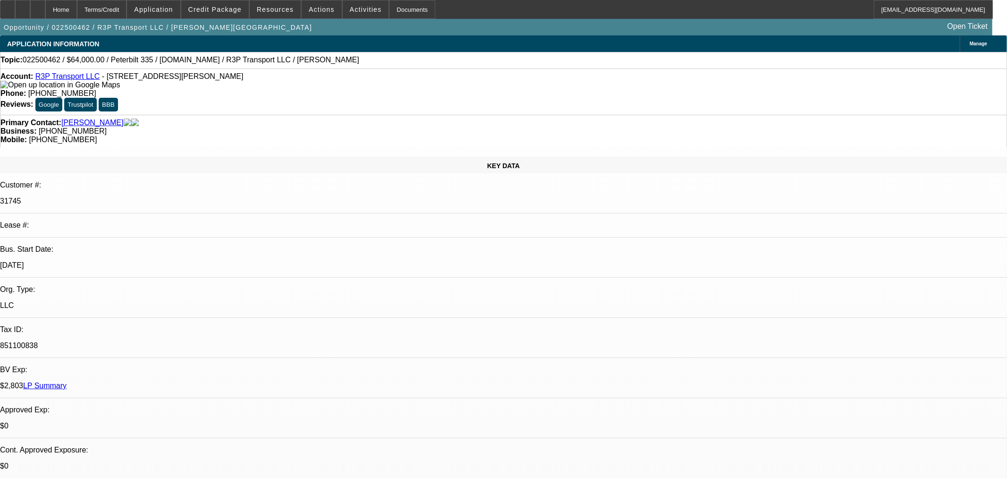
select select "0"
select select "0.1"
select select "4"
select select "0"
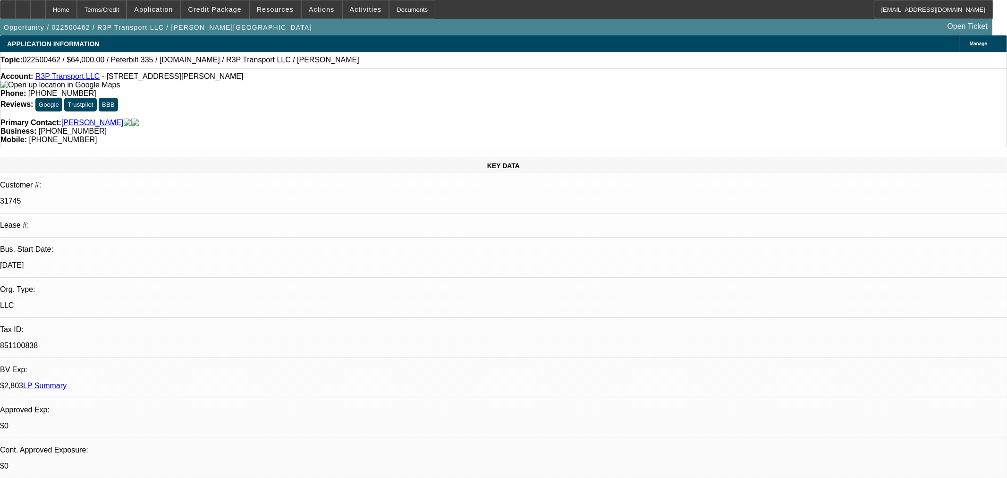
select select "0"
select select "0.1"
select select "4"
select select "0"
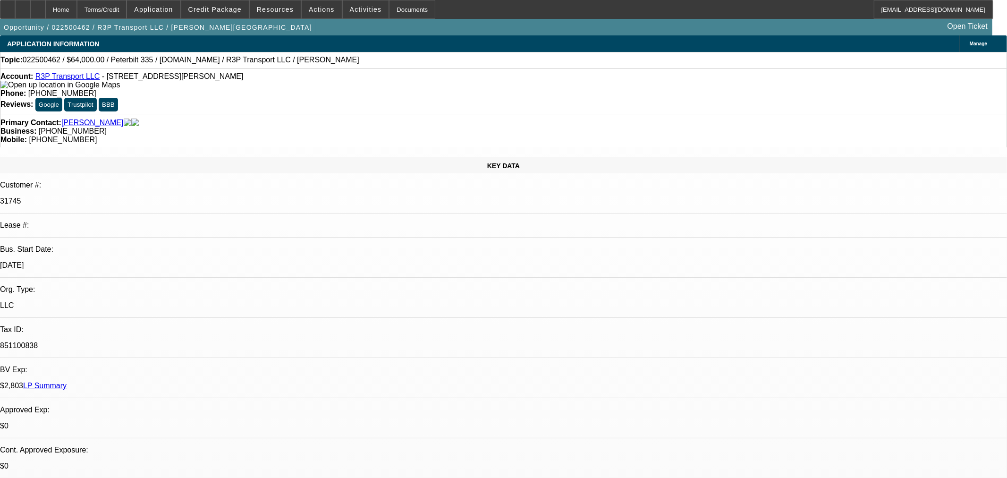
select select "0.1"
select select "4"
select select "0"
select select "3"
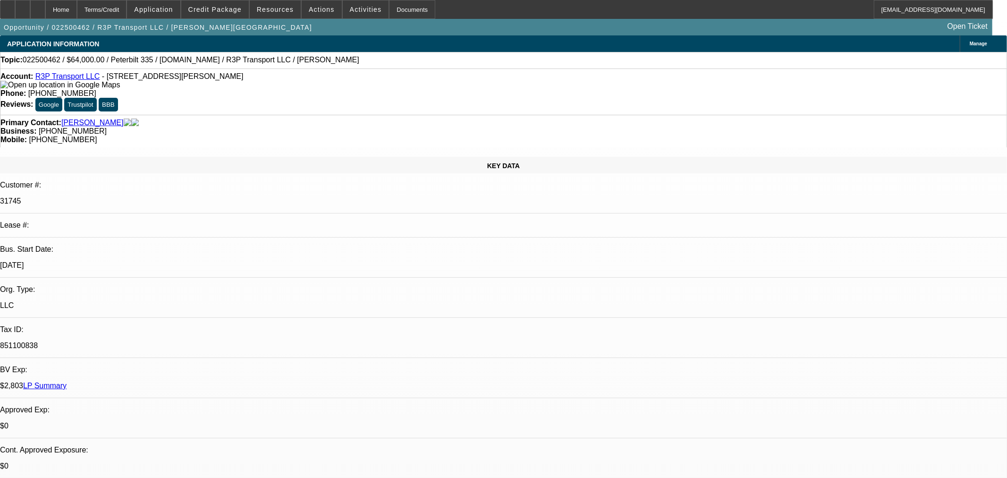
select select "0.1"
select select "4"
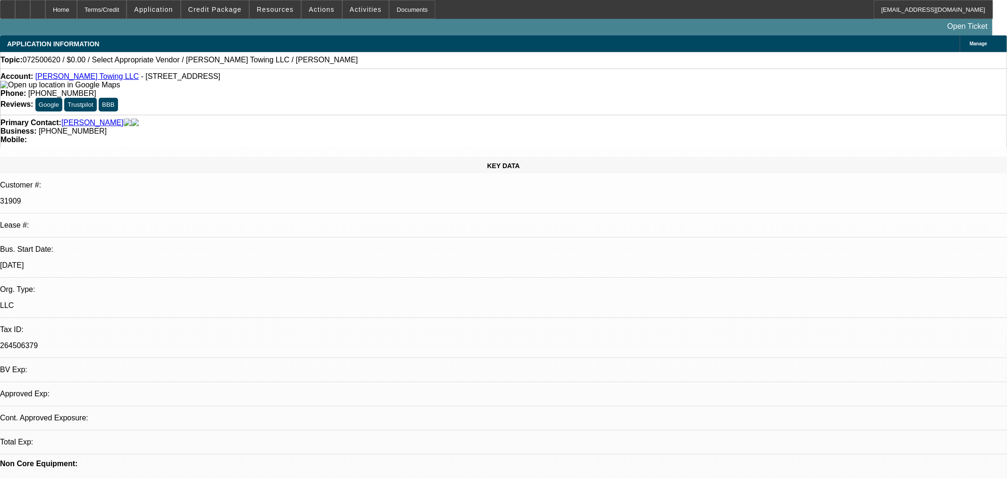
select select "0"
select select "2"
select select "0.1"
select select "4"
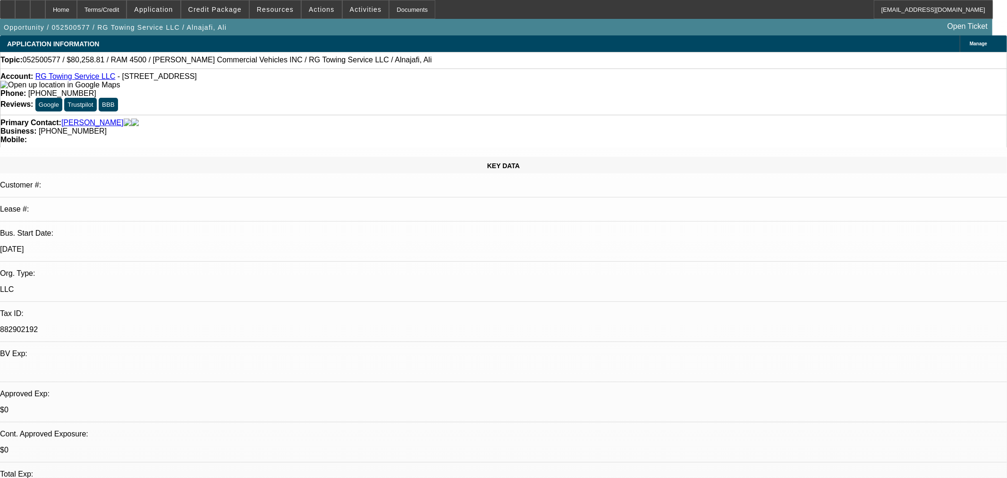
select select "0"
select select "3"
select select "0.1"
select select "4"
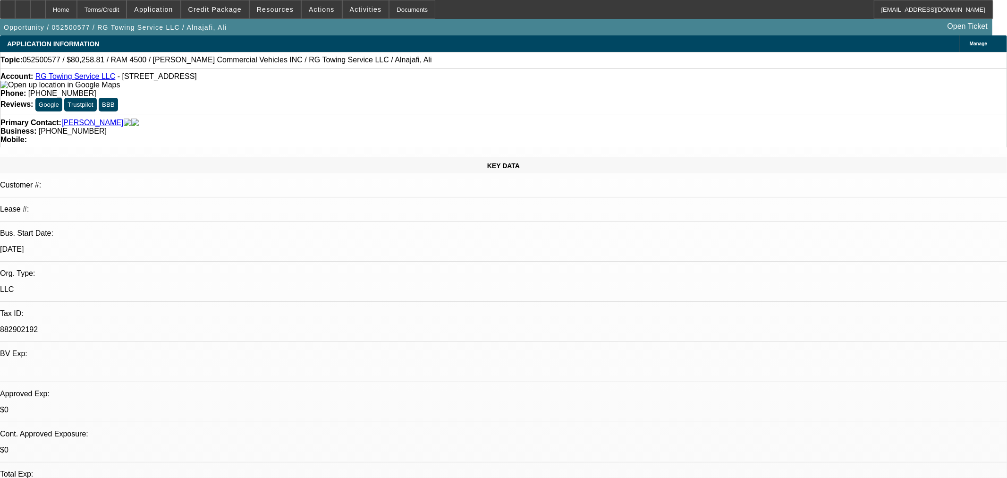
select select "0"
select select "3"
select select "0.1"
select select "4"
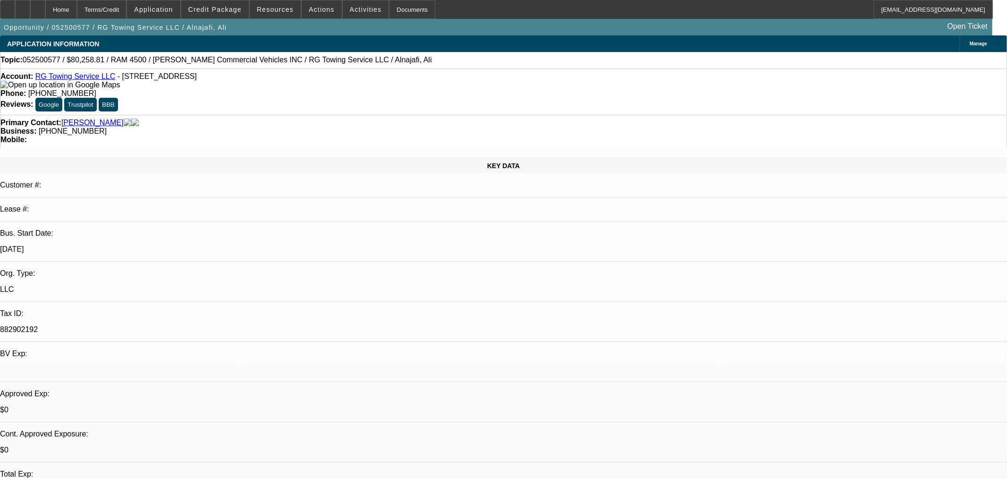
select select "0"
select select "2"
select select "0.1"
select select "4"
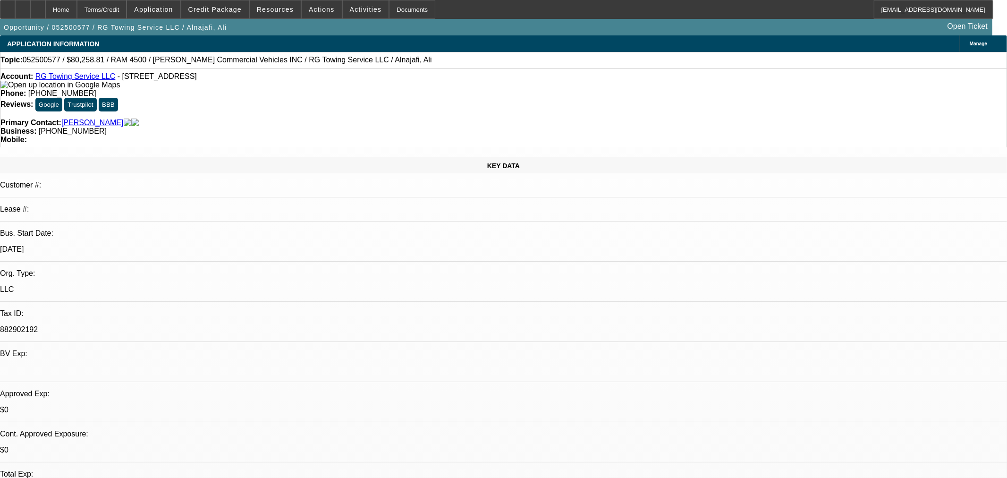
select select "0"
select select "2"
select select "0.1"
select select "4"
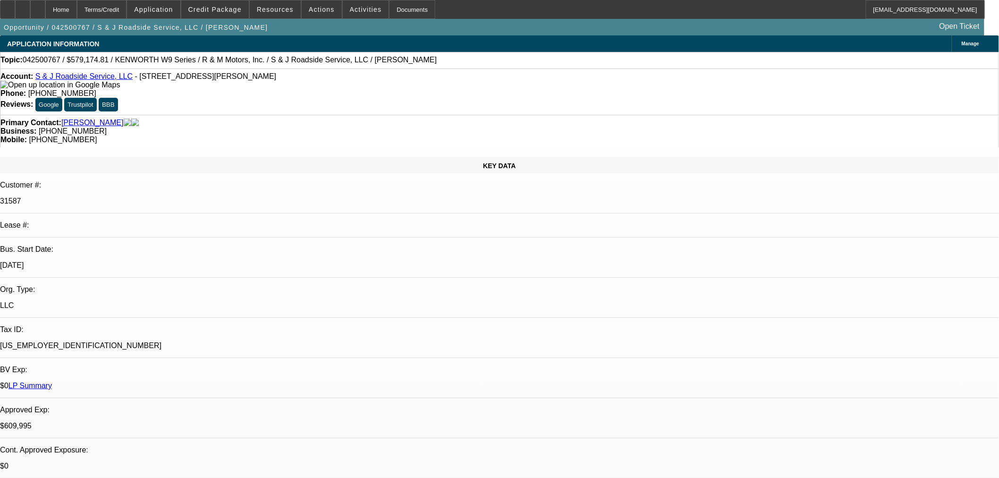
select select "0"
select select "2"
select select "0"
select select "6"
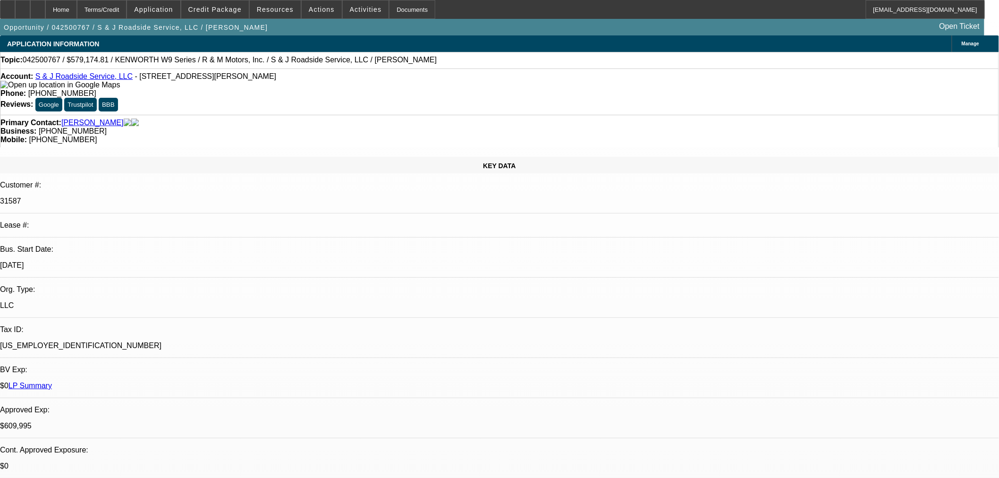
select select "0"
select select "2"
select select "0"
select select "6"
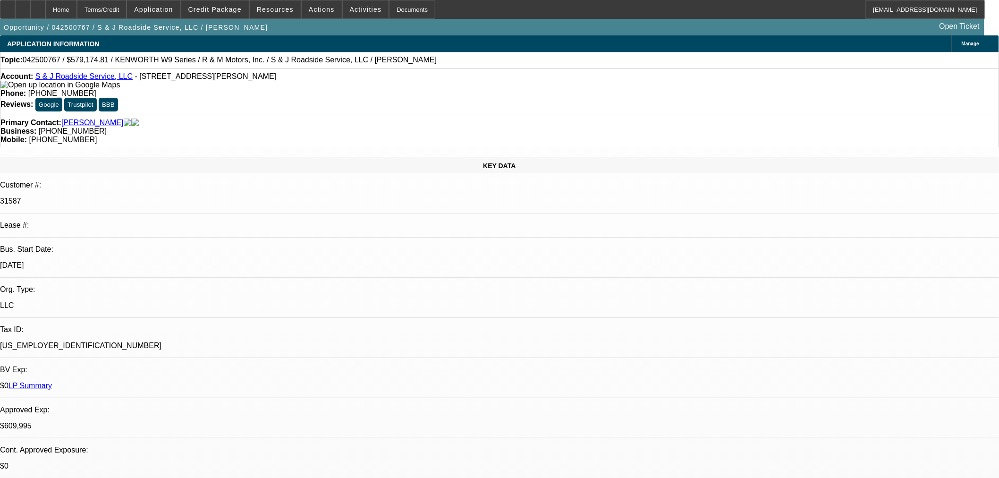
select select "0"
select select "2"
select select "0"
select select "6"
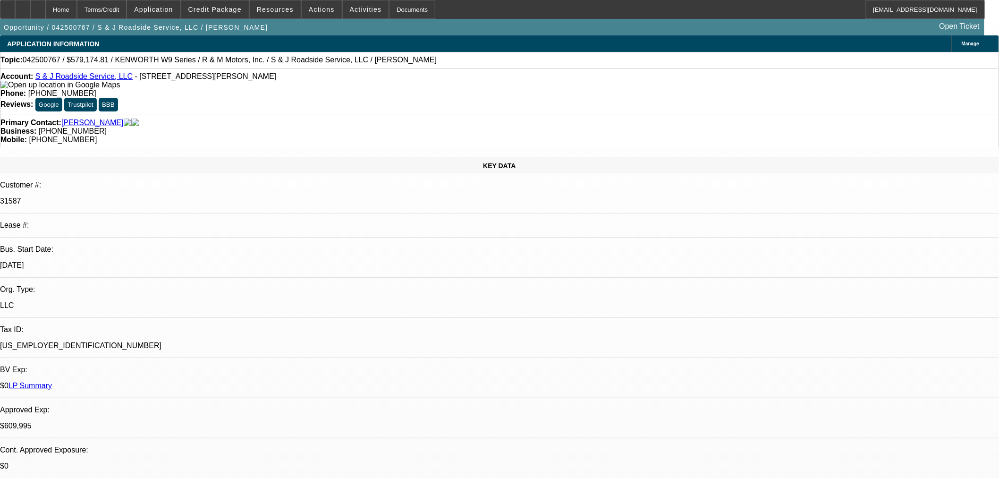
select select "0"
select select "2"
select select "0"
select select "6"
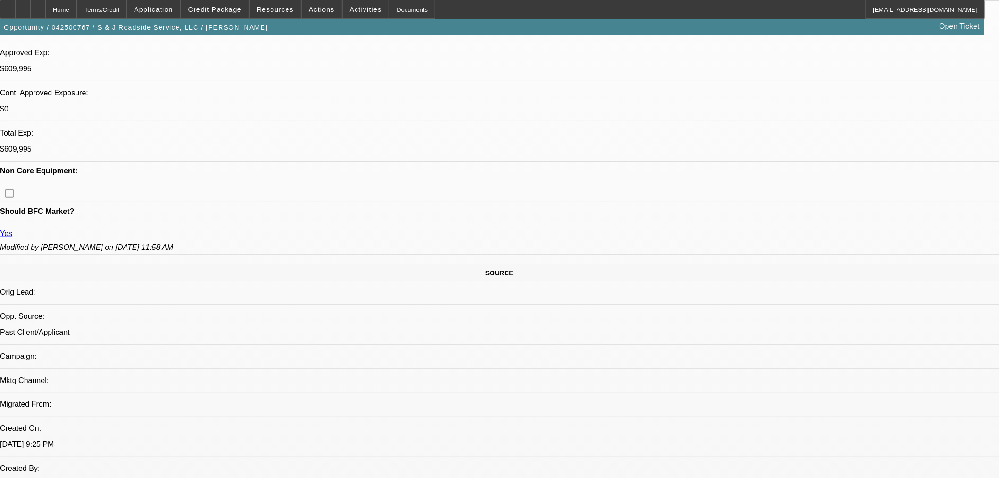
scroll to position [419, 0]
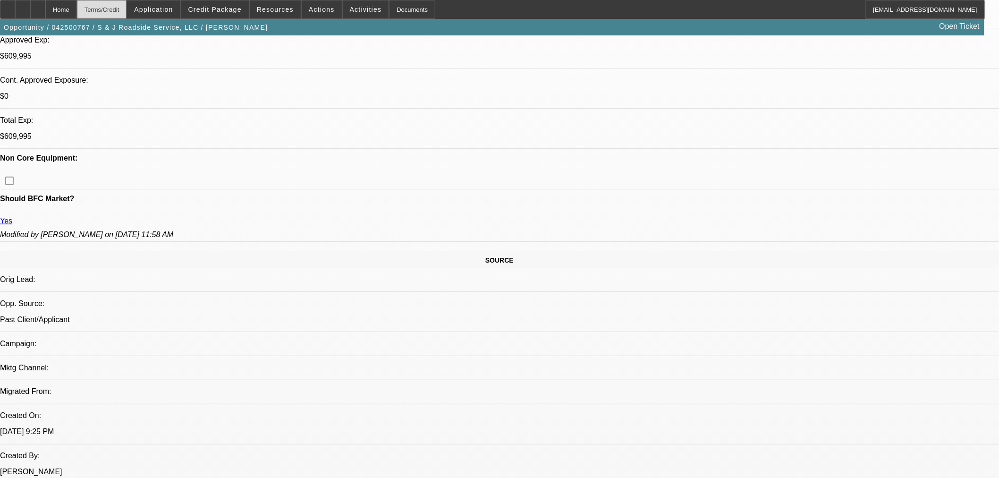
scroll to position [367, 0]
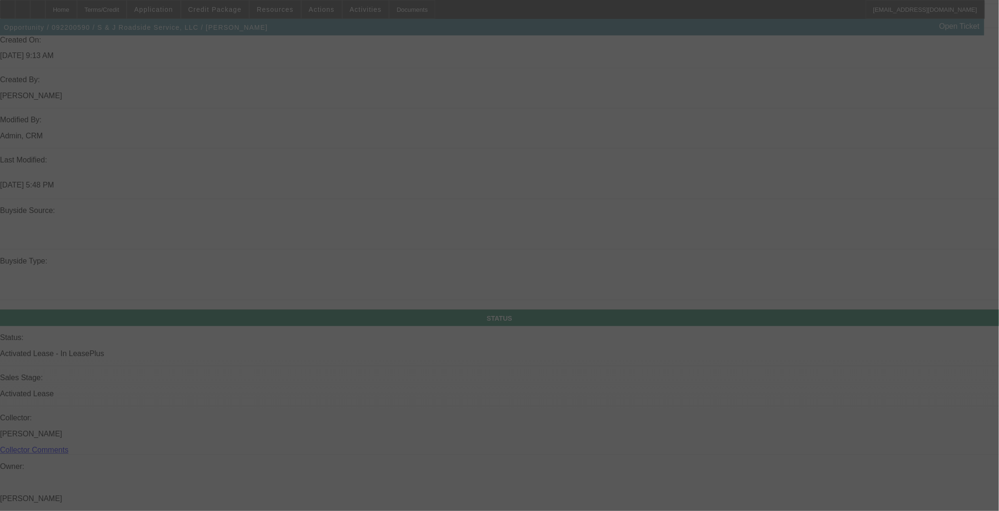
select select "0"
select select "3"
select select "0"
select select "6"
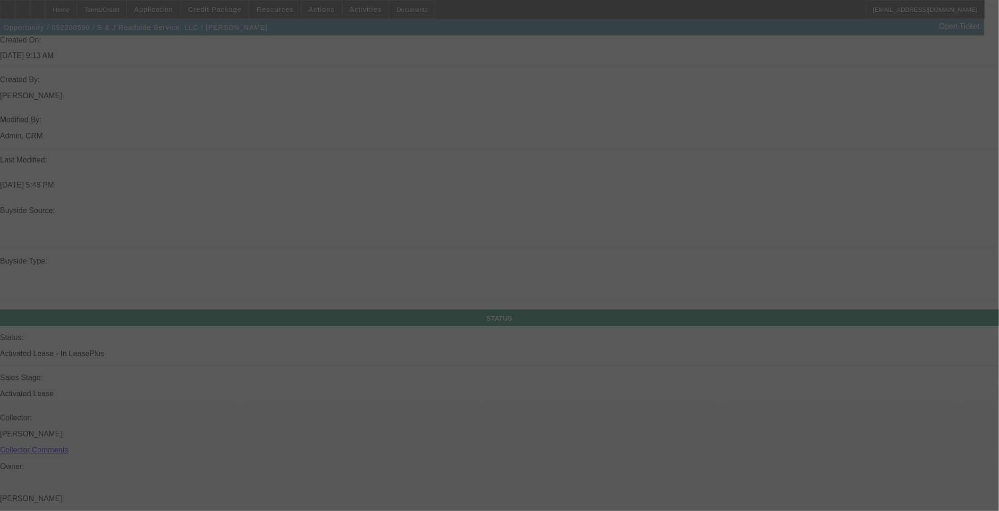
select select "0"
select select "6"
select select "0"
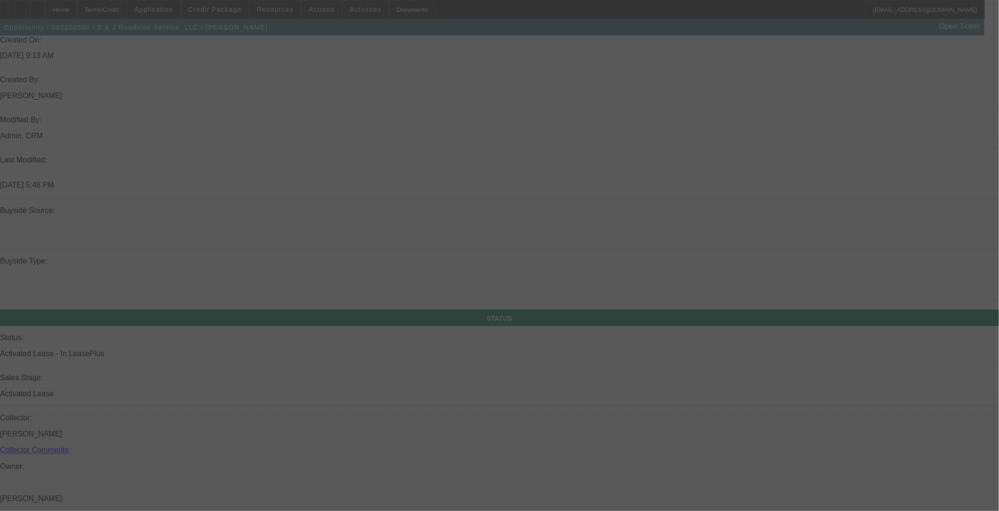
select select "0"
select select "6"
select select "0"
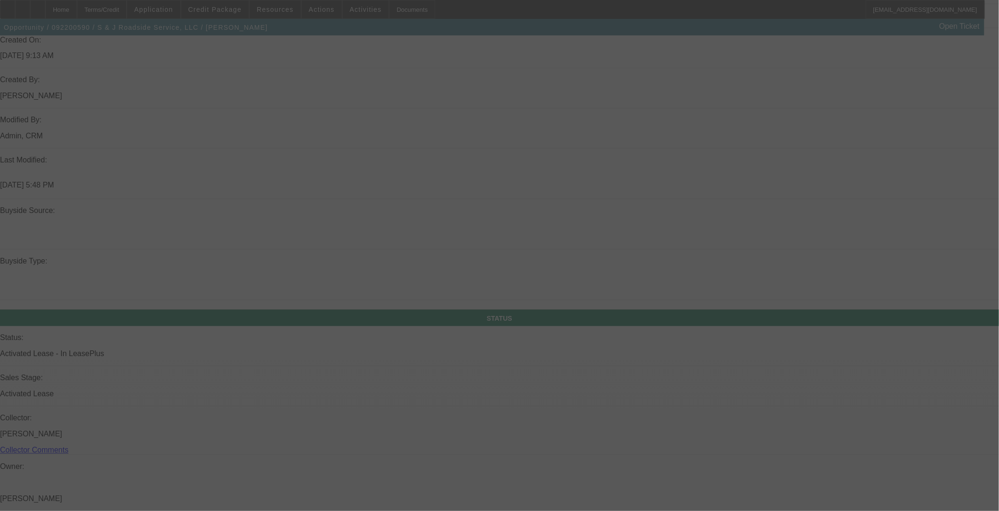
select select "0"
select select "6"
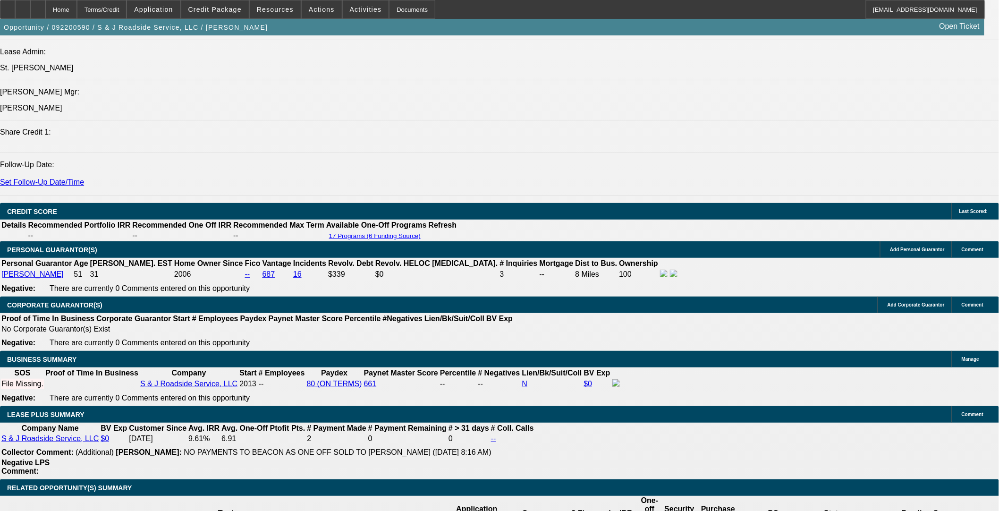
scroll to position [1259, 0]
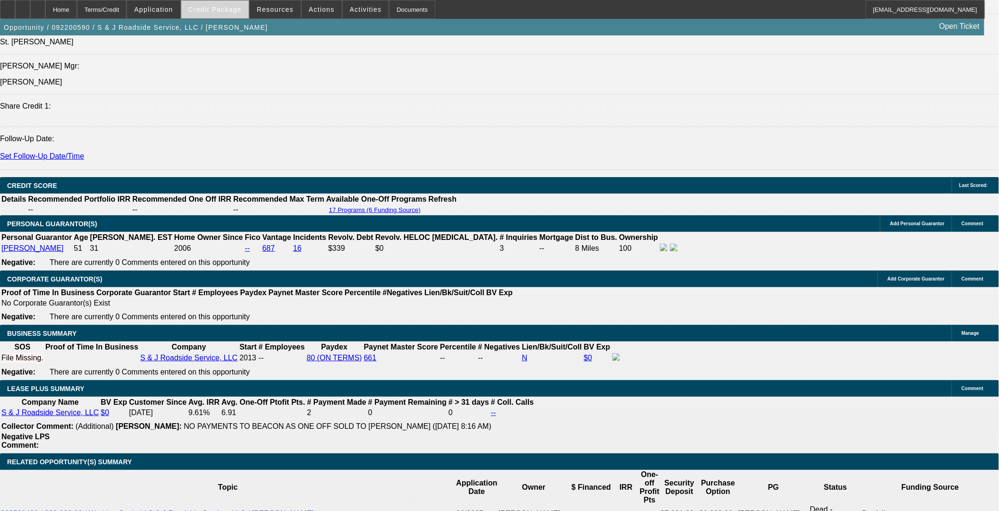
click at [224, 5] on span at bounding box center [215, 9] width 68 height 23
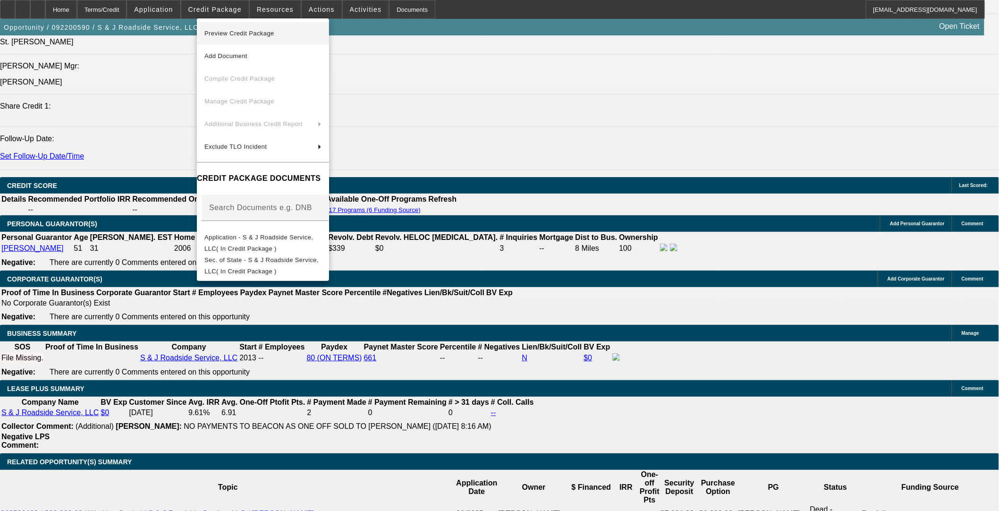
click at [267, 26] on button "Preview Credit Package" at bounding box center [263, 33] width 132 height 23
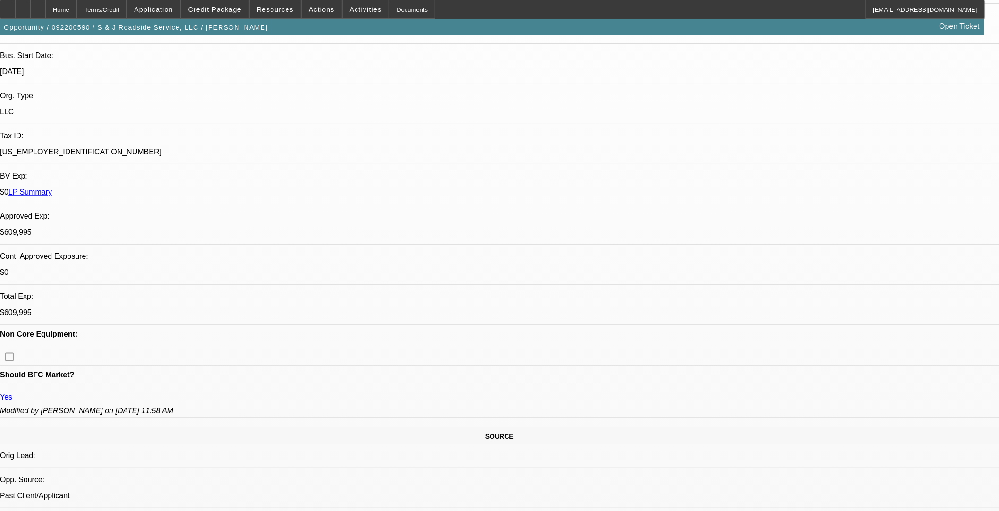
scroll to position [0, 0]
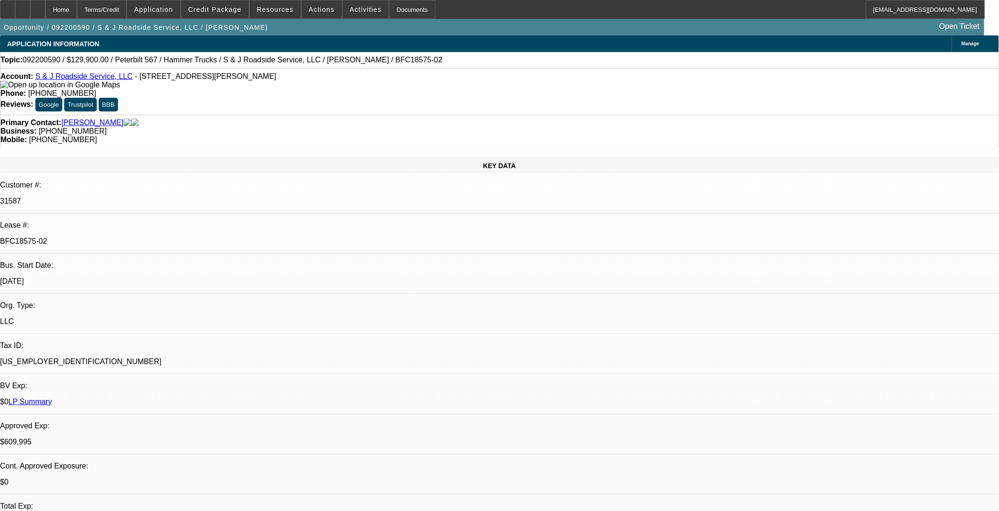
drag, startPoint x: 162, startPoint y: 159, endPoint x: 119, endPoint y: 164, distance: 43.8
click at [119, 237] on div "BFC18575-02" at bounding box center [499, 241] width 999 height 9
copy p "BFC18575-02"
drag, startPoint x: 123, startPoint y: 79, endPoint x: 44, endPoint y: 78, distance: 79.3
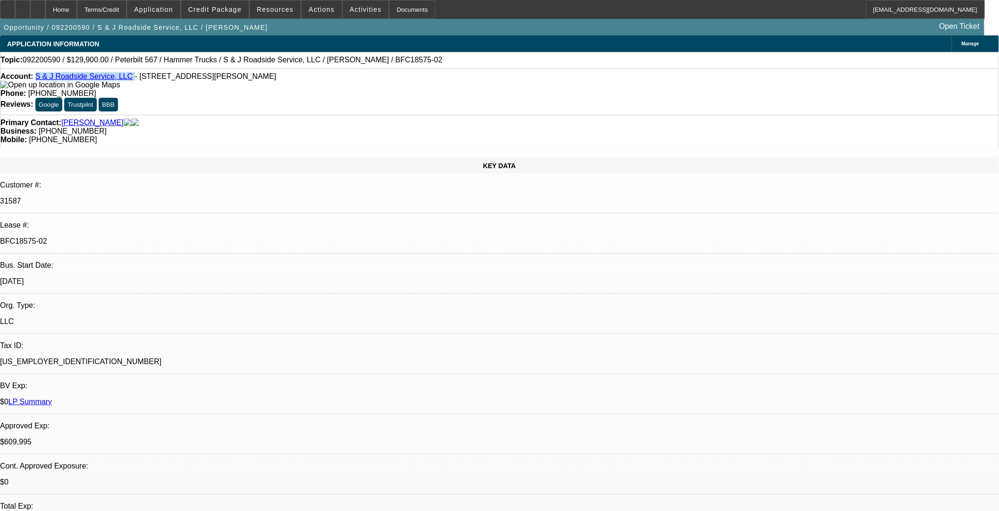
click at [44, 78] on div "Account: S & J Roadside Service, LLC - 145 Newton Bridge Industri Way, Athens, …" at bounding box center [499, 80] width 998 height 17
copy div "S & J Roadside Service, LLC"
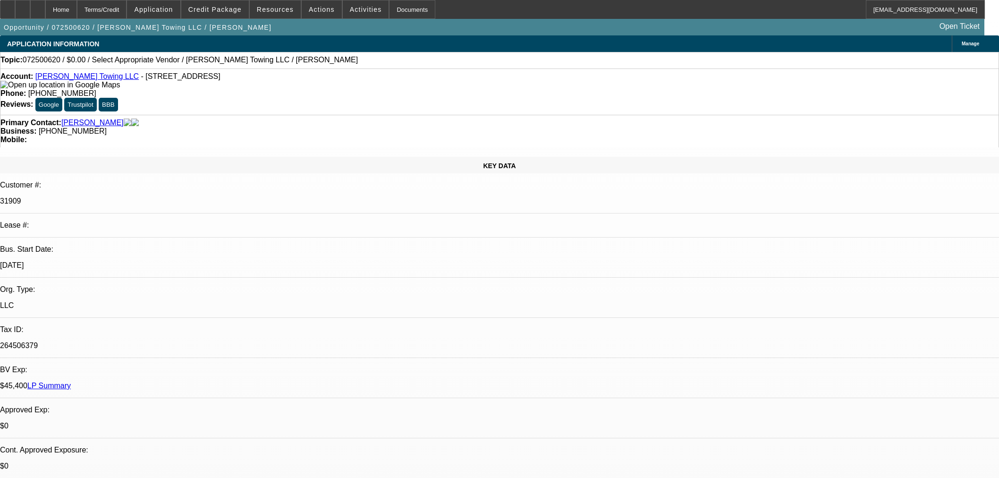
select select "0"
select select "2"
select select "0.1"
select select "4"
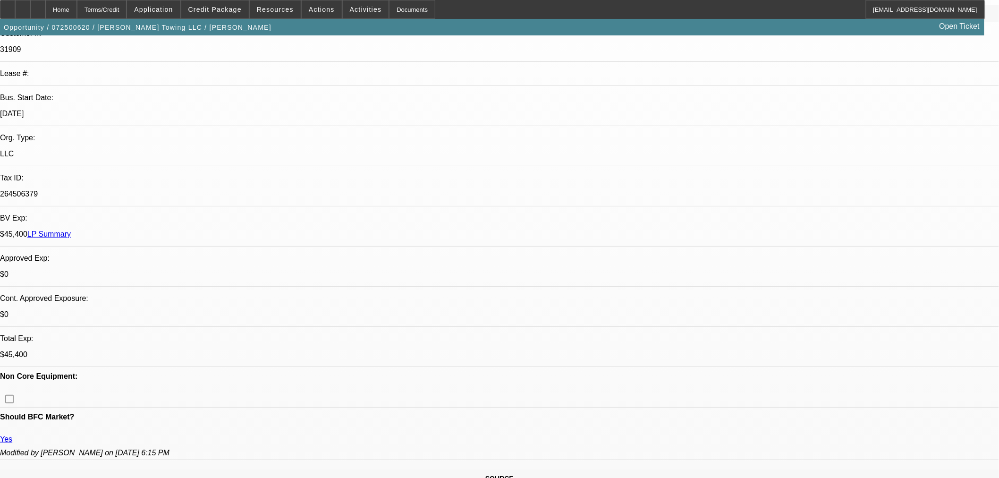
scroll to position [315, 0]
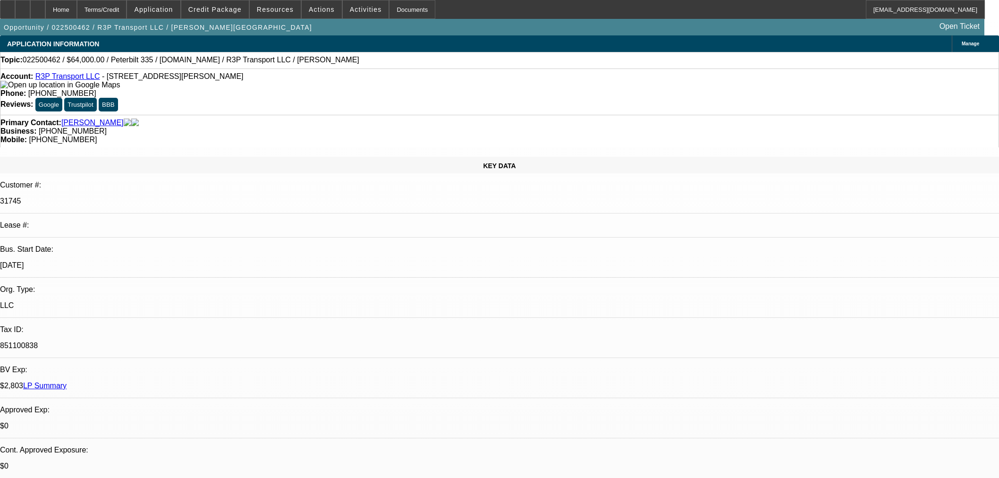
select select "0"
select select "0.1"
select select "4"
select select "0"
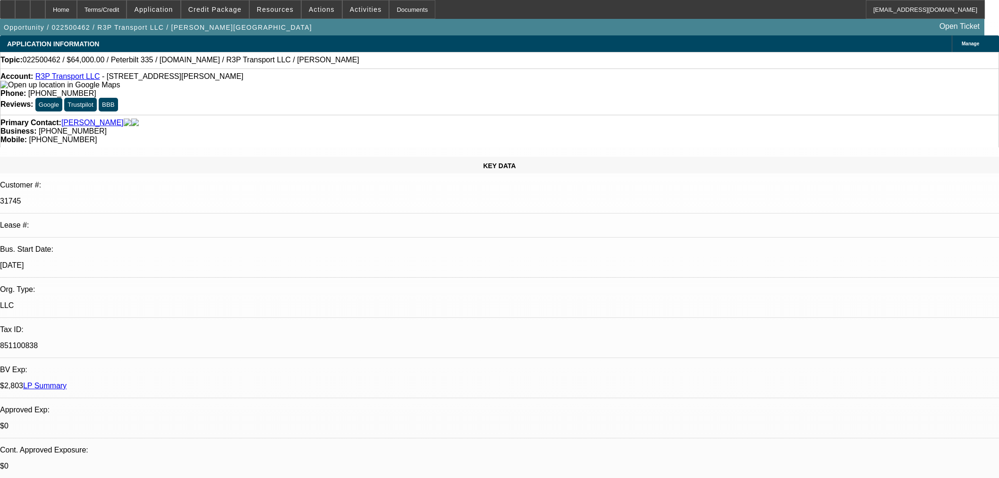
select select "0"
select select "0.1"
select select "4"
select select "0"
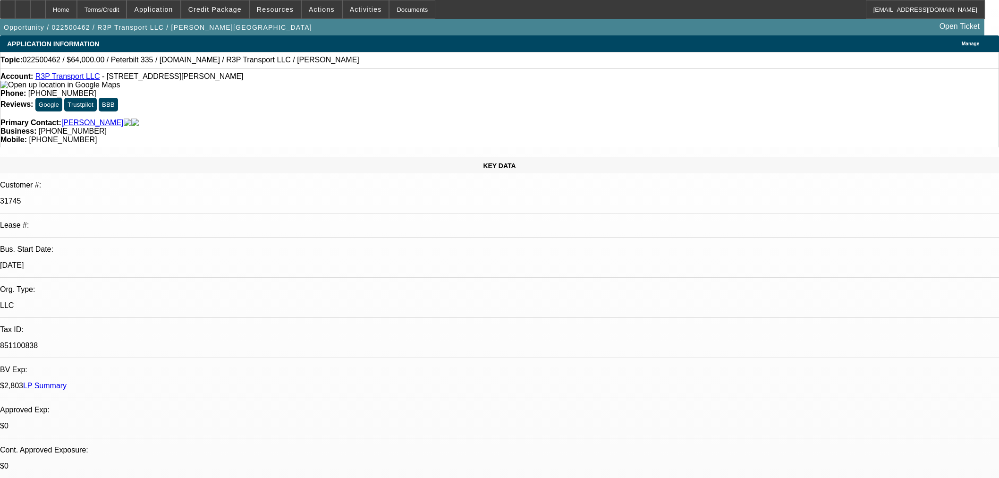
select select "0.1"
select select "4"
select select "0"
select select "3"
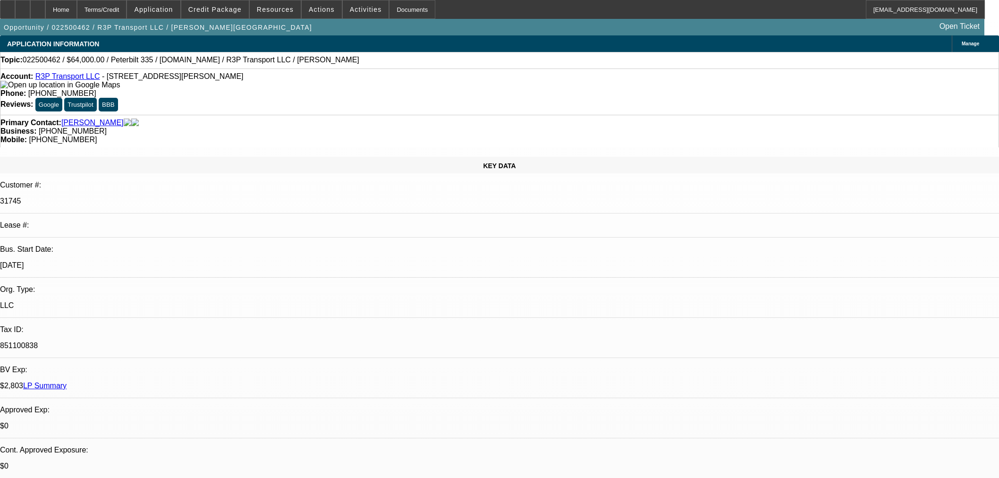
select select "0.1"
select select "4"
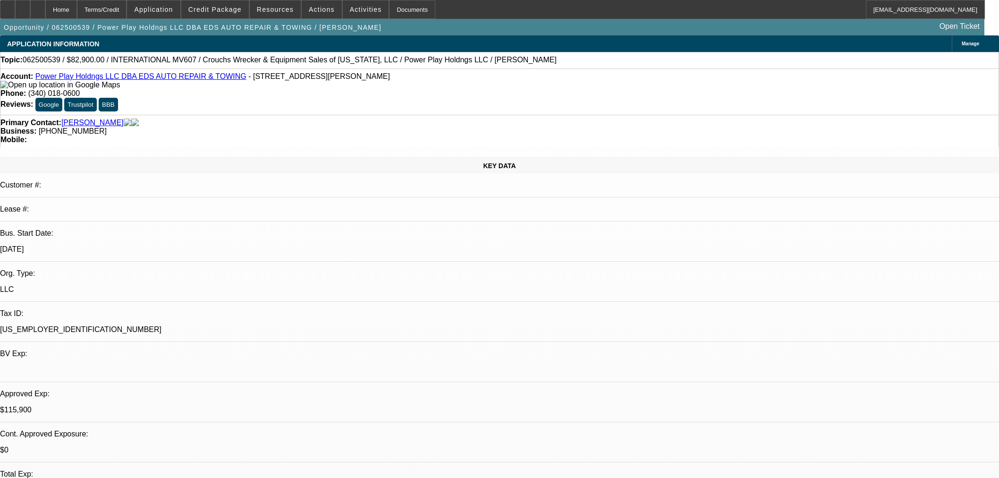
select select "0"
select select "2"
select select "0.1"
select select "4"
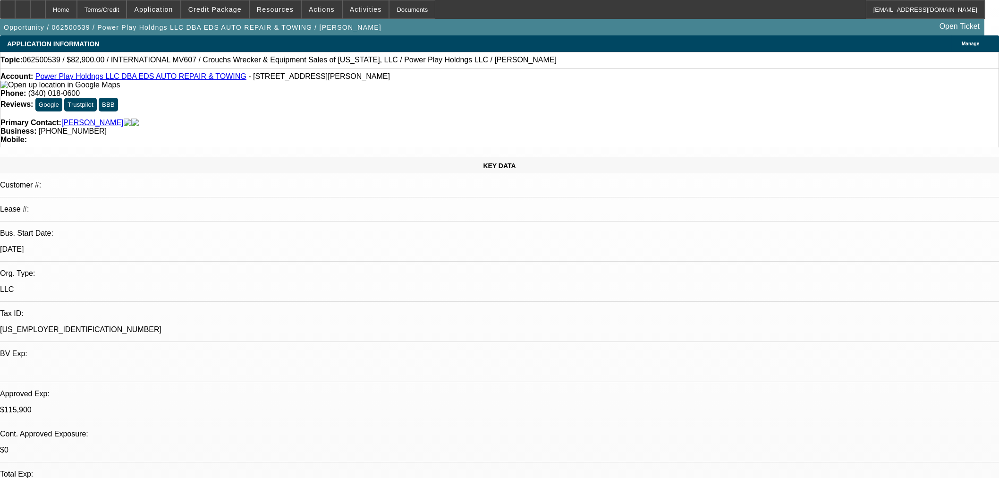
select select "0"
select select "2"
select select "0.1"
select select "4"
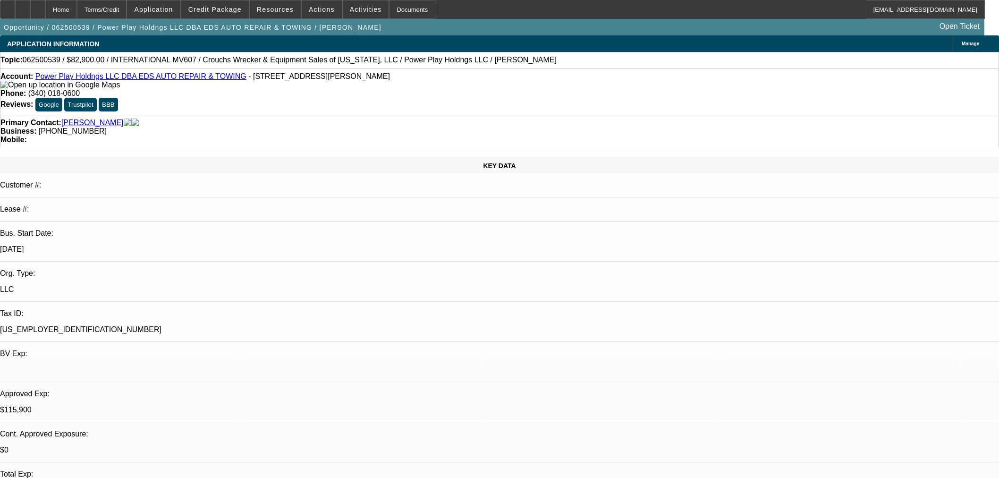
select select "0"
select select "2"
select select "0.1"
select select "4"
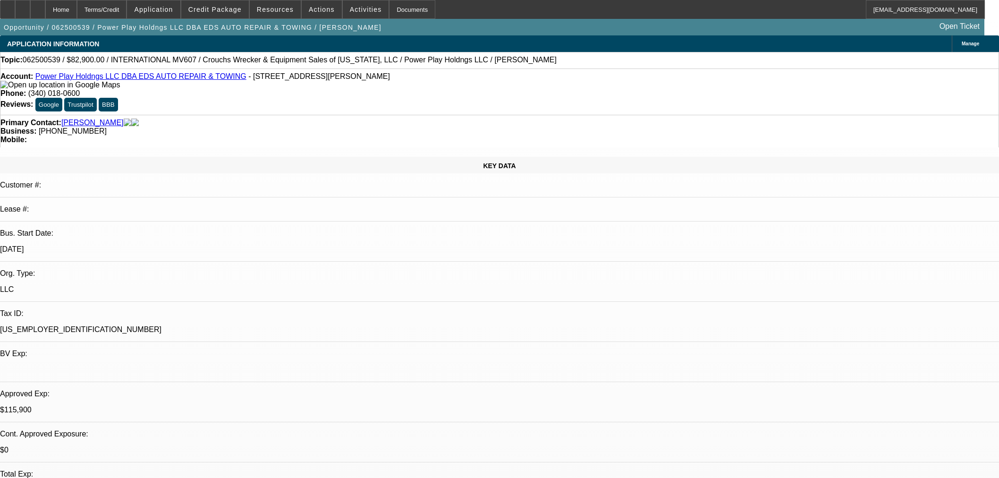
select select "2"
select select "0.1"
select select "4"
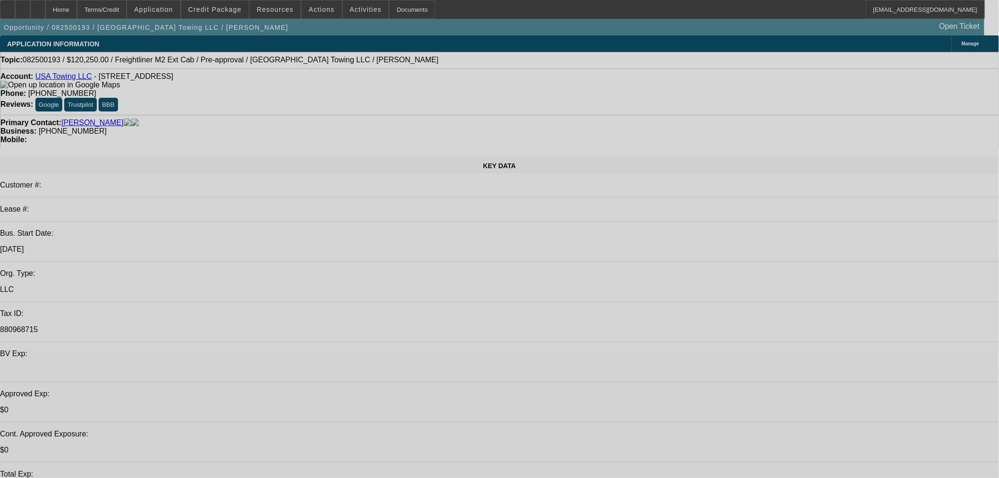
select select "0"
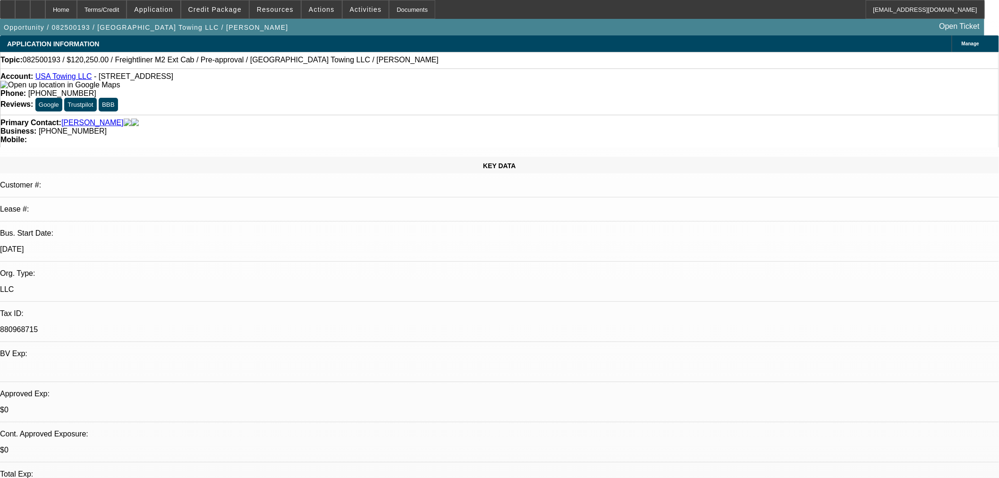
select select "0"
select select "3"
select select "0.1"
select select "4"
select select "0"
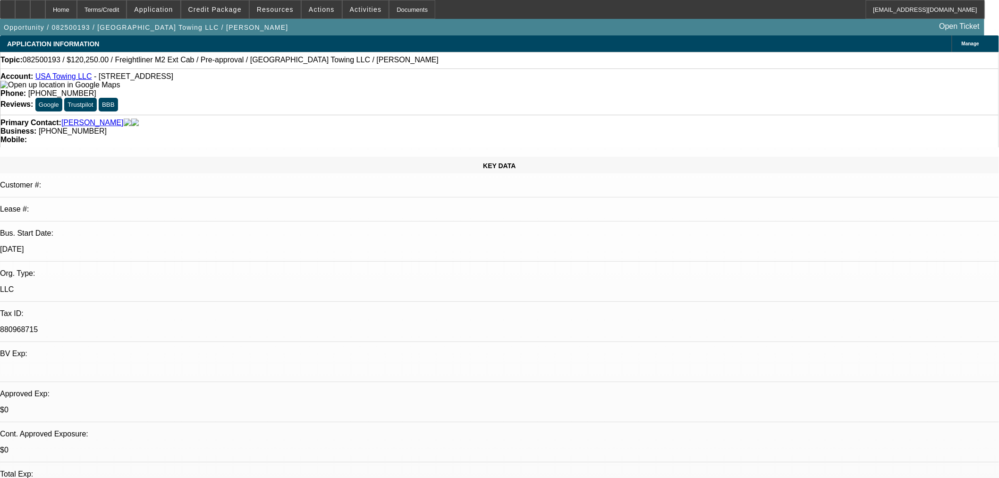
select select "0"
select select "3"
select select "0.1"
select select "4"
select select "0"
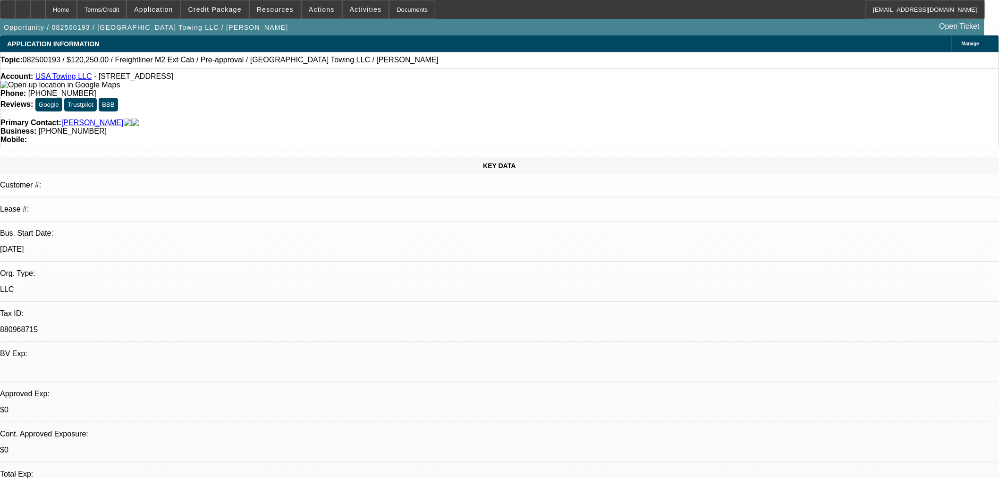
select select "0"
select select "3"
select select "0.1"
select select "4"
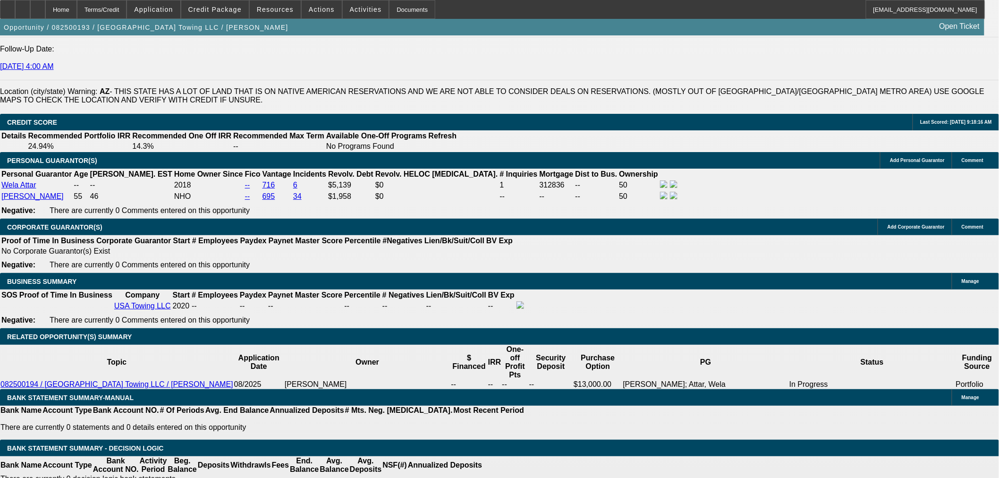
scroll to position [1364, 0]
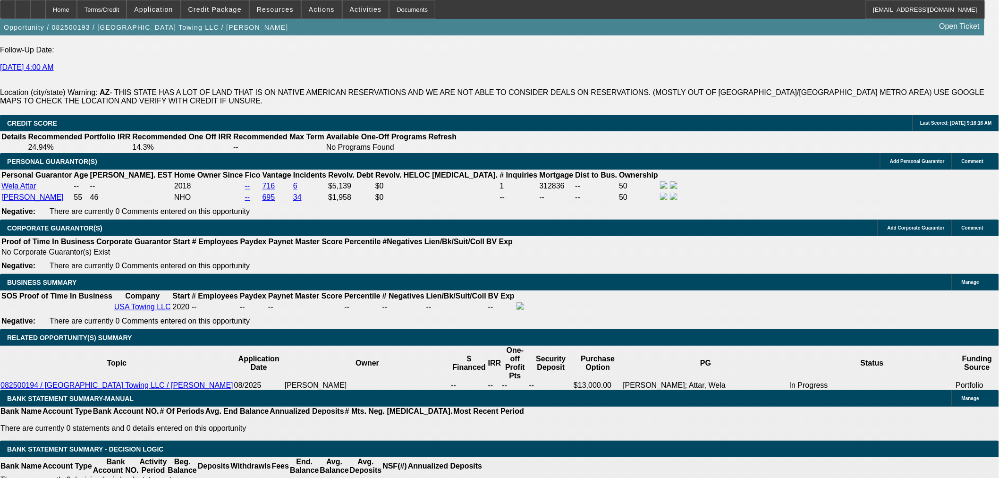
drag, startPoint x: 219, startPoint y: 166, endPoint x: 255, endPoint y: 173, distance: 36.6
type input "1"
type input "UNKNOWN"
type input "17"
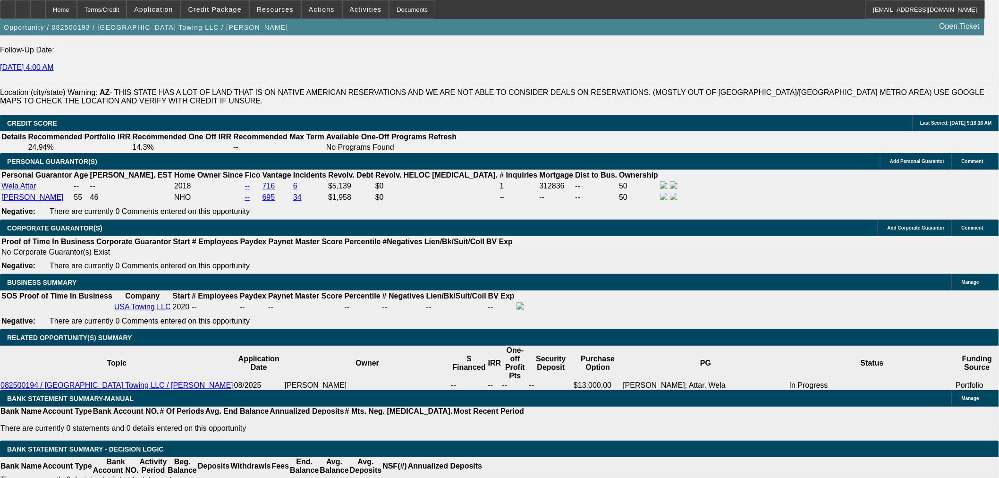
type input "$2,988.52"
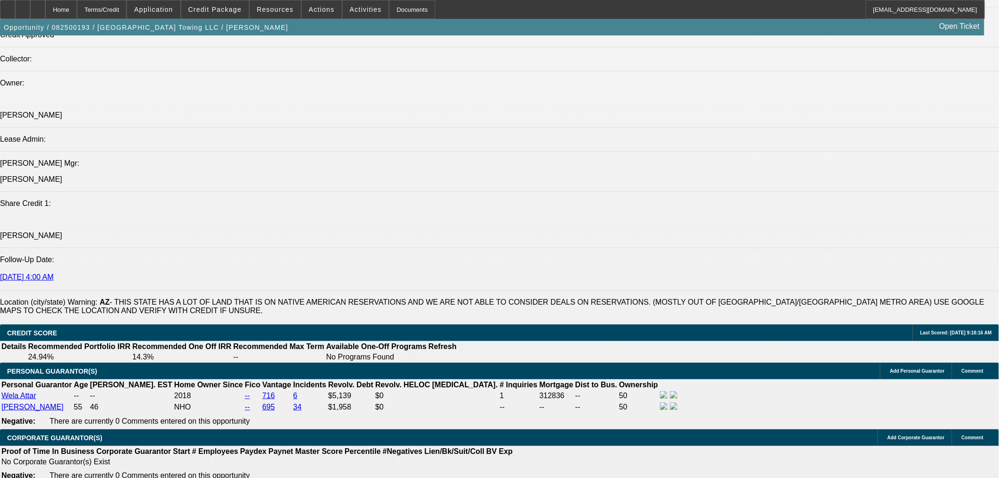
type input "17"
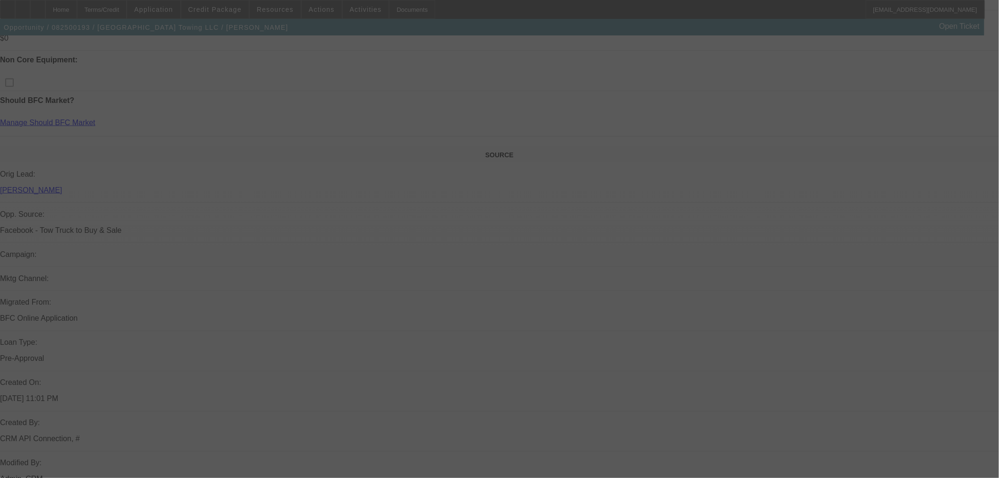
scroll to position [367, 0]
select select "0"
select select "3"
select select "0.1"
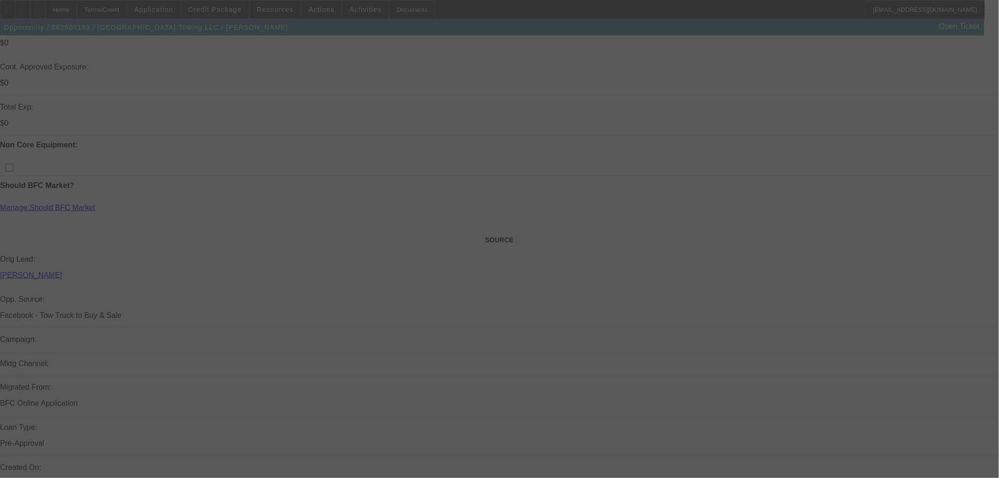
select select "4"
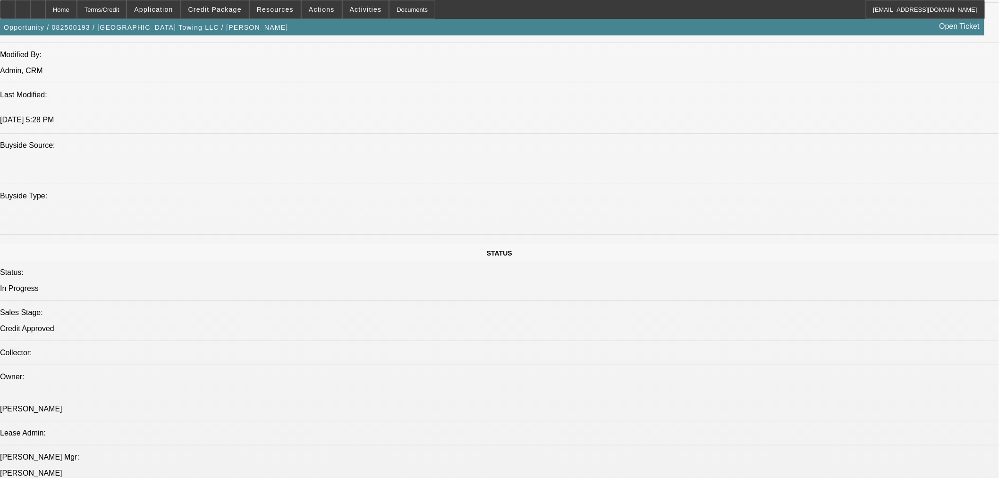
scroll to position [997, 0]
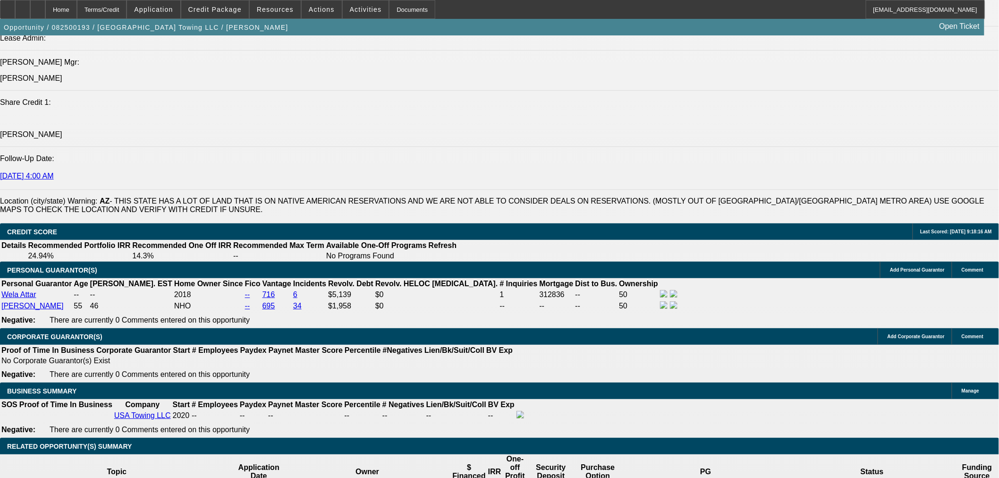
scroll to position [1259, 0]
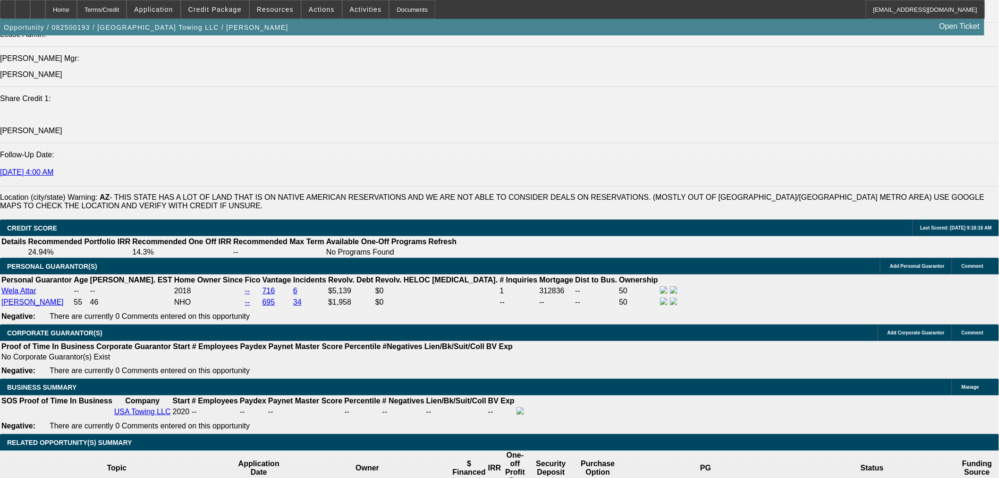
drag, startPoint x: 225, startPoint y: 197, endPoint x: 151, endPoint y: 177, distance: 76.8
type input "$9,750.00"
select select "2"
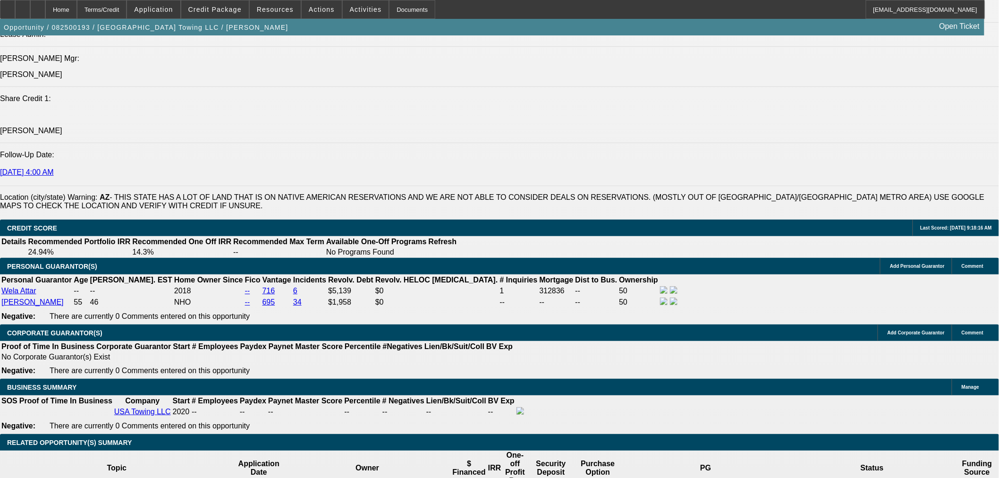
type input "UNKNOWN"
drag, startPoint x: 188, startPoint y: 197, endPoint x: 181, endPoint y: 185, distance: 13.8
type input "$20,000.00"
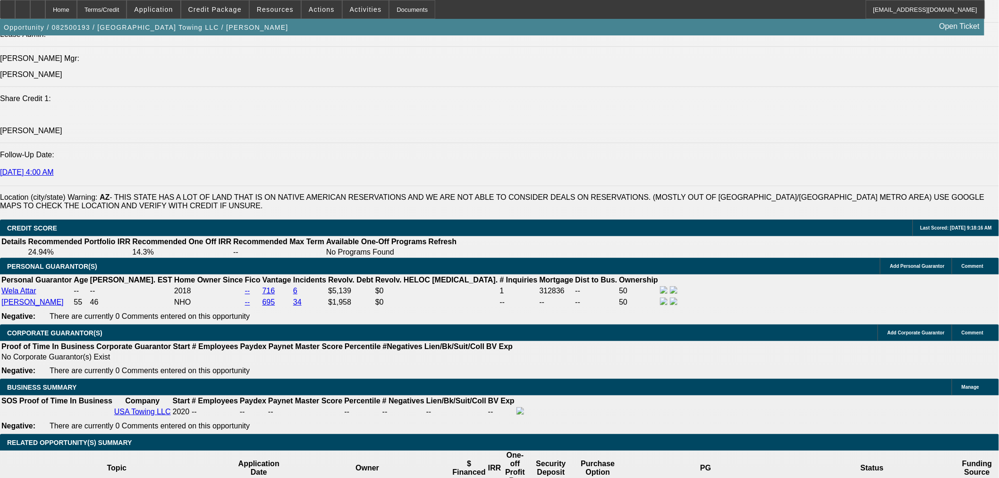
drag, startPoint x: 177, startPoint y: 158, endPoint x: 179, endPoint y: 164, distance: 6.4
type input "$2,733.78"
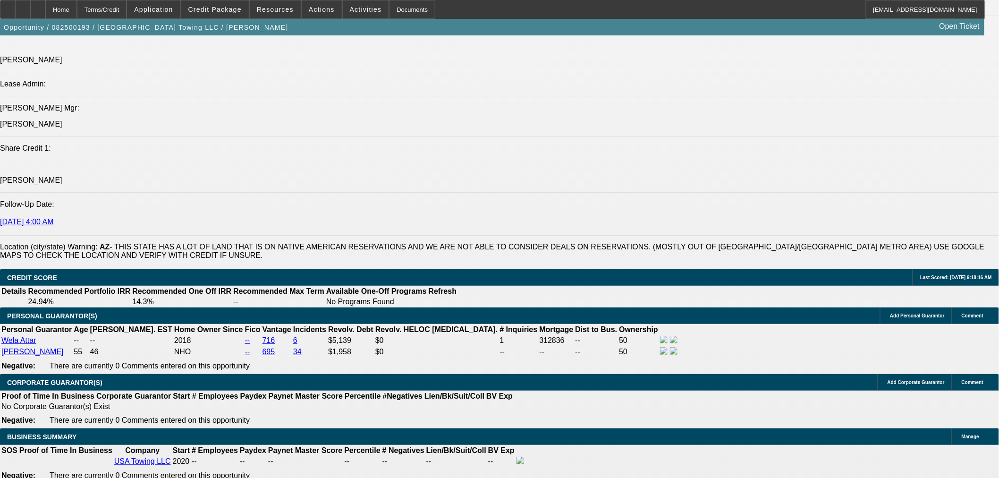
scroll to position [1154, 0]
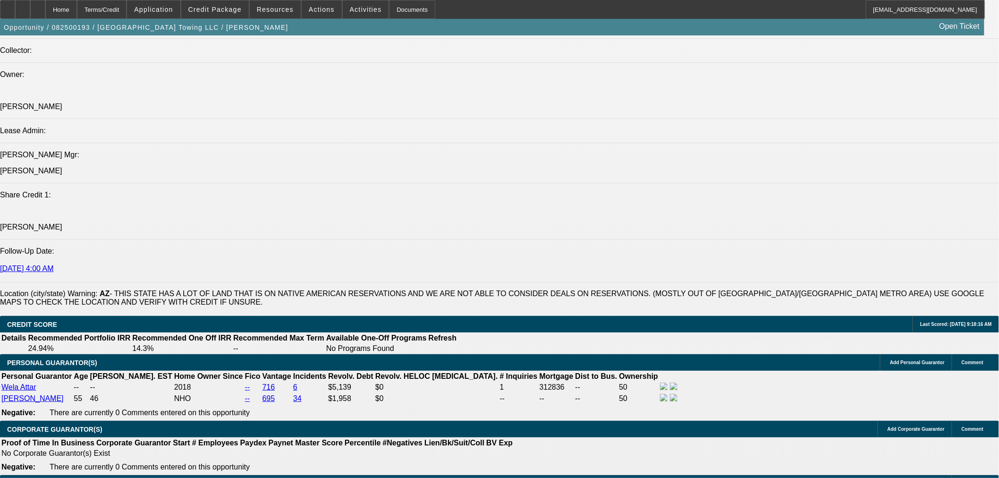
scroll to position [1312, 0]
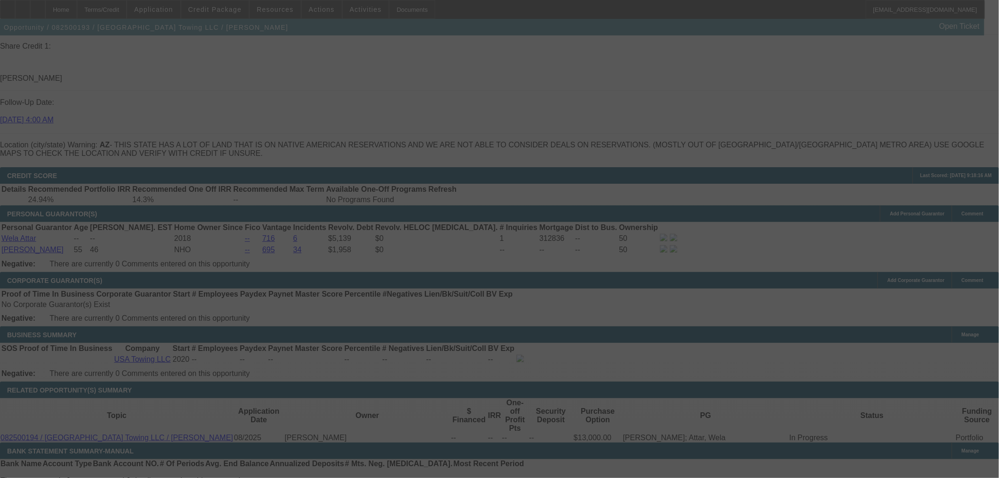
select select "0"
select select "2"
select select "0.1"
select select "4"
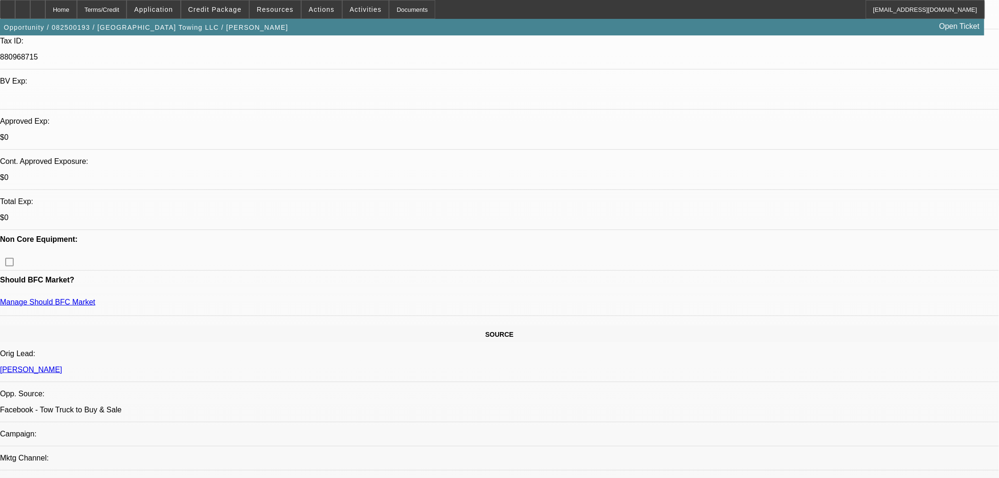
scroll to position [262, 0]
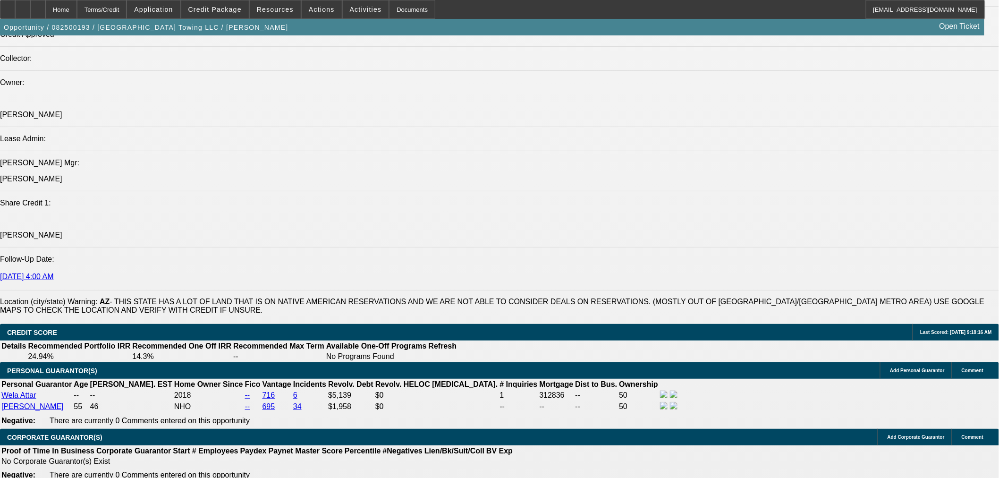
scroll to position [1312, 0]
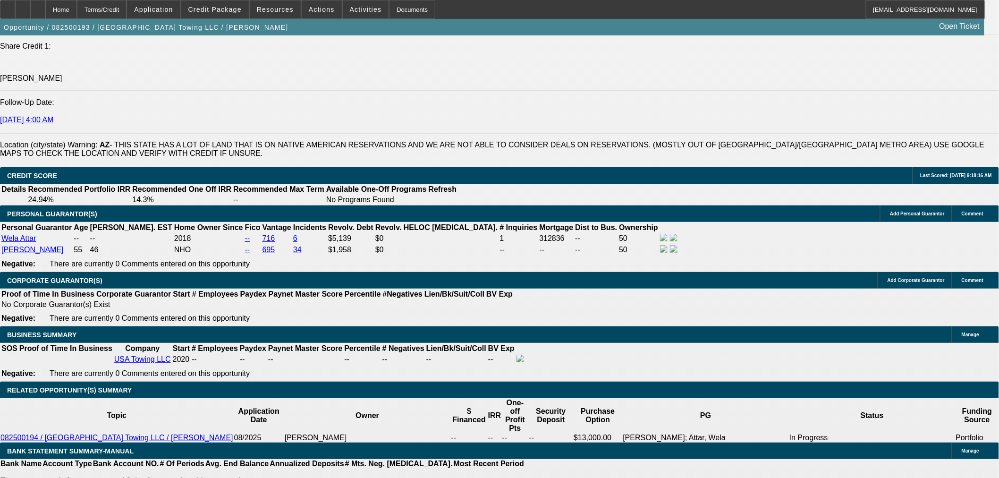
type input "UNKNOWN"
type input "18"
type input "$2,793.28"
type input "18.5"
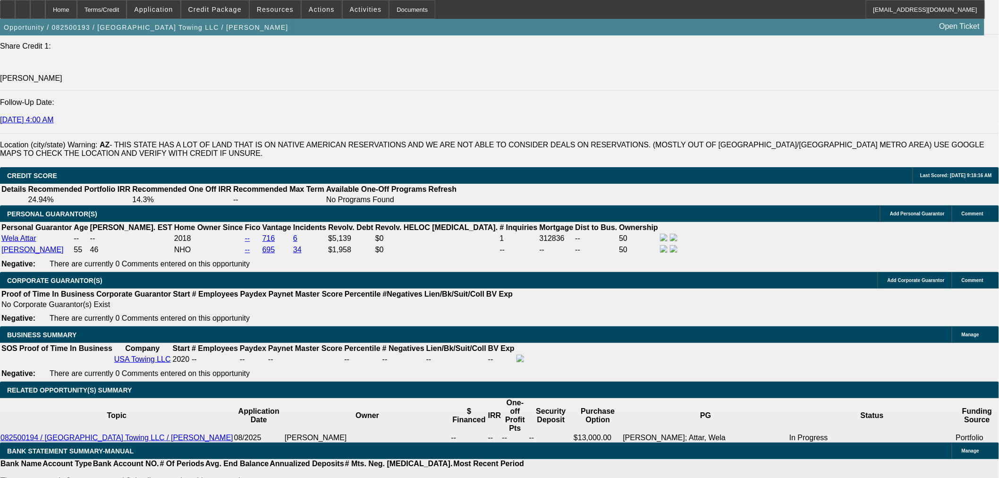
type input "$2,823.28"
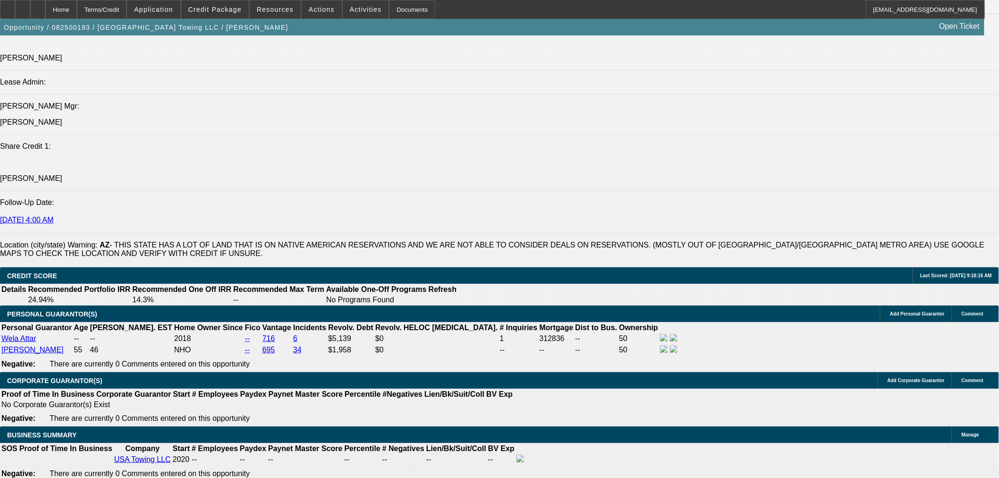
scroll to position [1207, 0]
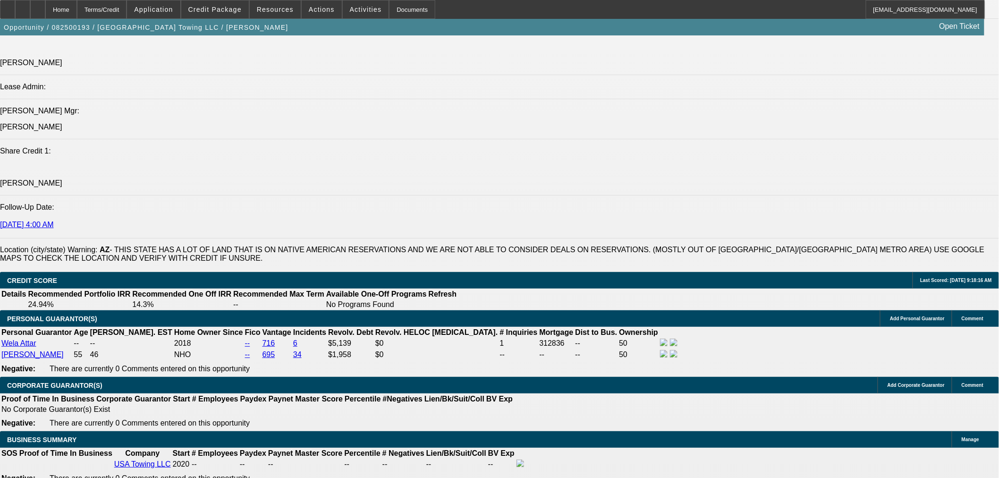
type input "18.5"
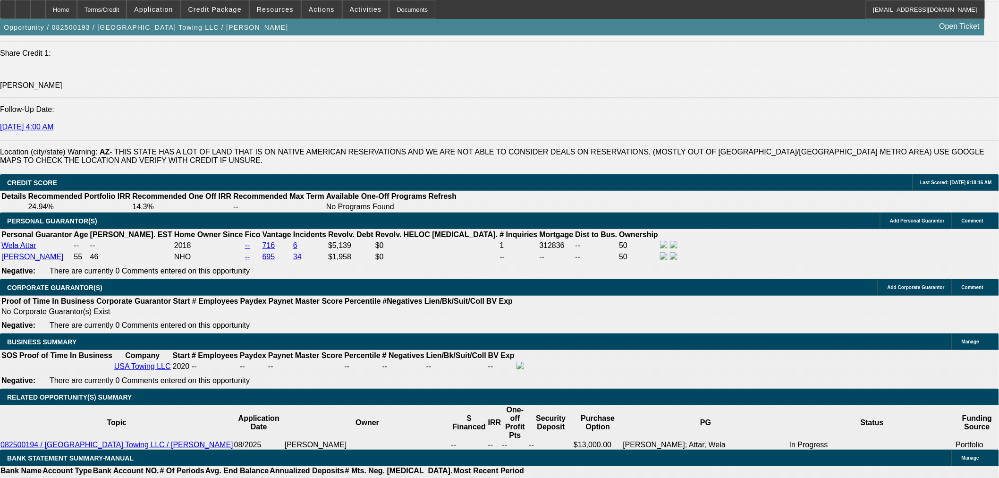
scroll to position [1417, 0]
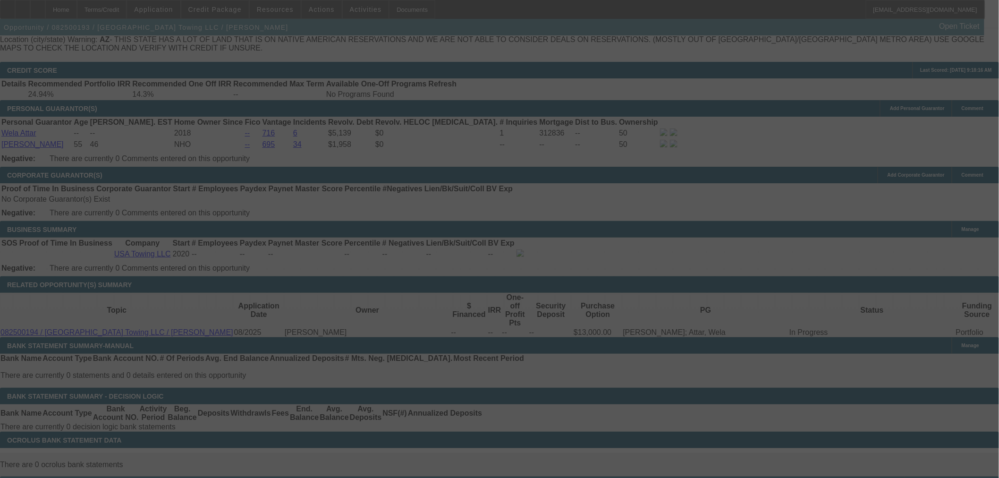
select select "0"
select select "2"
select select "0.1"
select select "4"
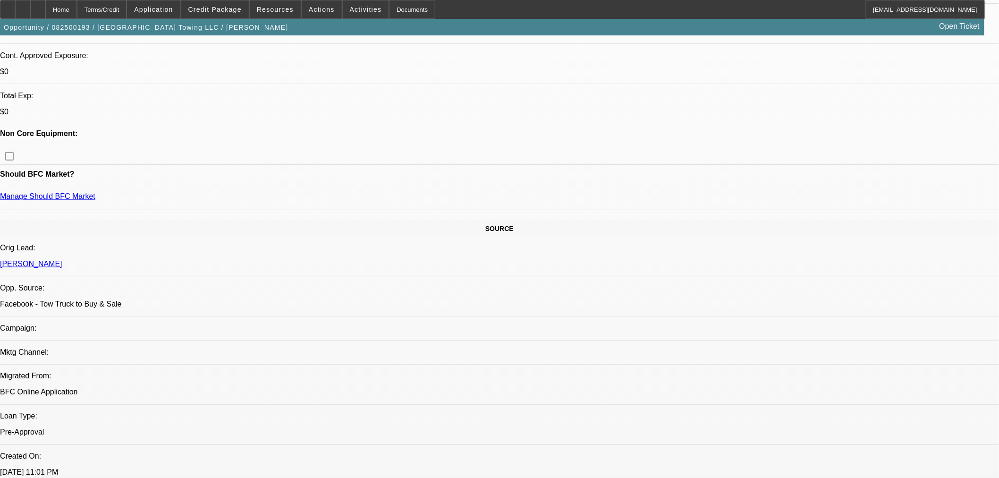
scroll to position [262, 0]
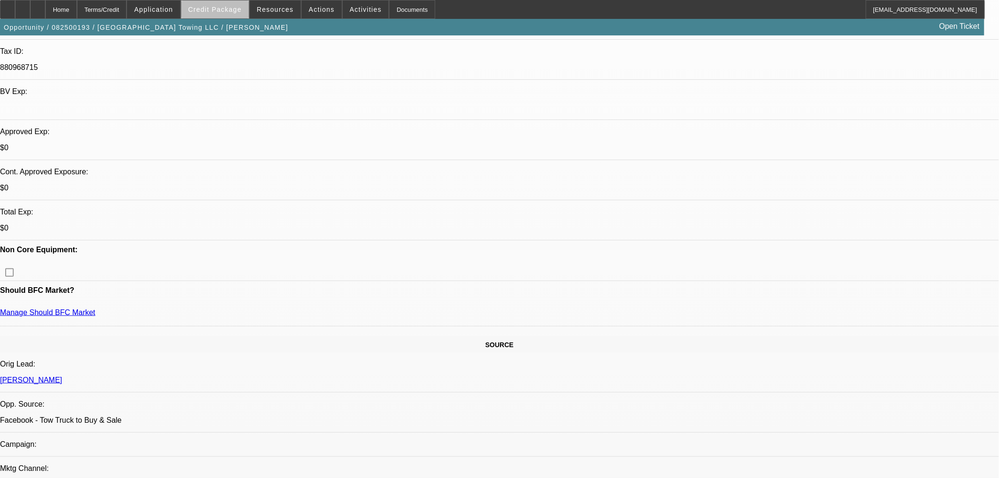
click at [233, 10] on span "Credit Package" at bounding box center [214, 10] width 53 height 8
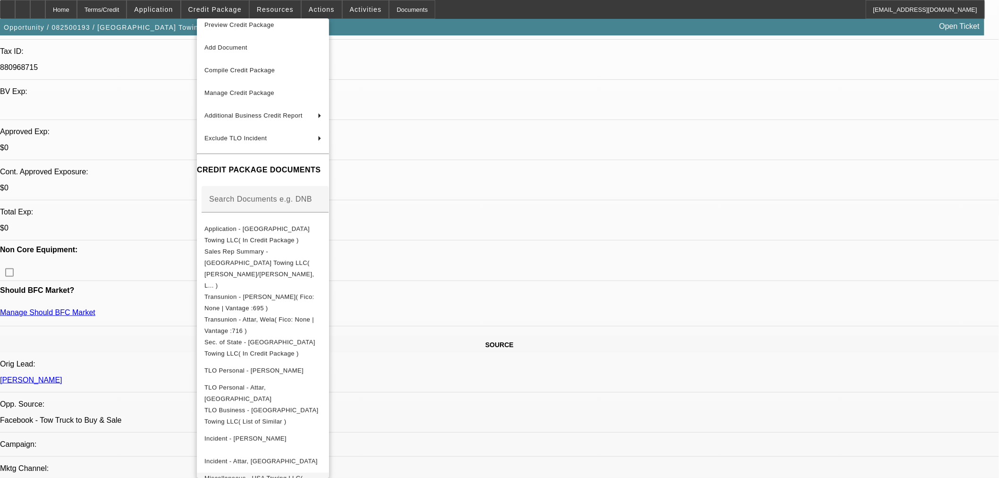
scroll to position [11, 0]
click at [303, 472] on span "Miscellaneous - USA Towing LLC( Paynet - [PERSON_NAME] )" at bounding box center [254, 481] width 98 height 18
